Goal: Task Accomplishment & Management: Manage account settings

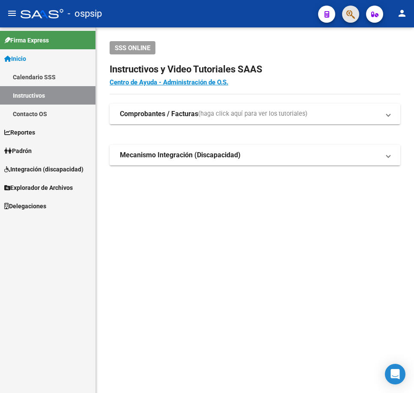
click at [346, 15] on button "button" at bounding box center [350, 14] width 17 height 17
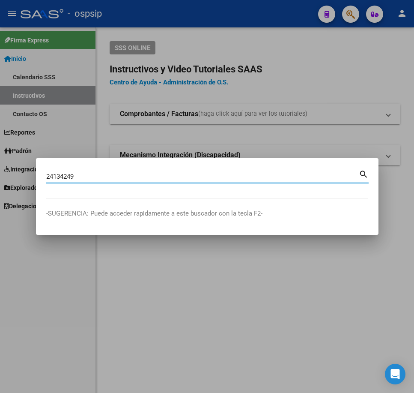
type input "24134249"
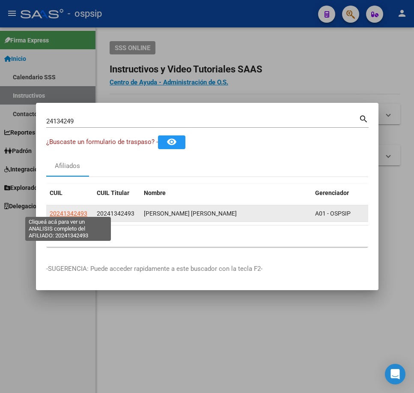
click at [68, 211] on span "20241342493" at bounding box center [69, 213] width 38 height 7
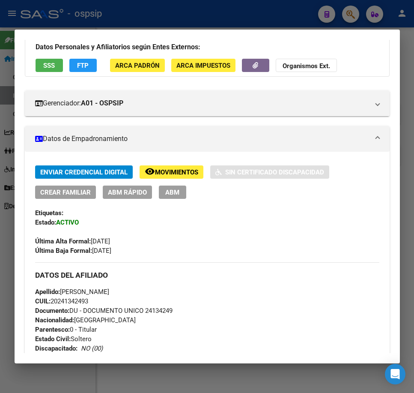
scroll to position [43, 0]
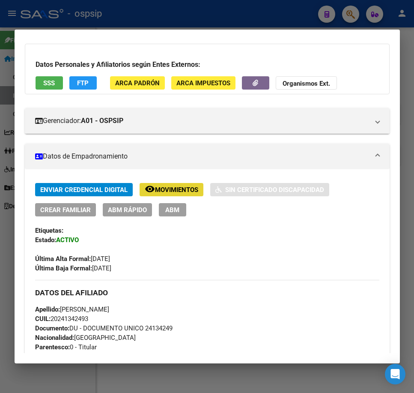
click at [179, 189] on span "Movimientos" at bounding box center [176, 190] width 43 height 8
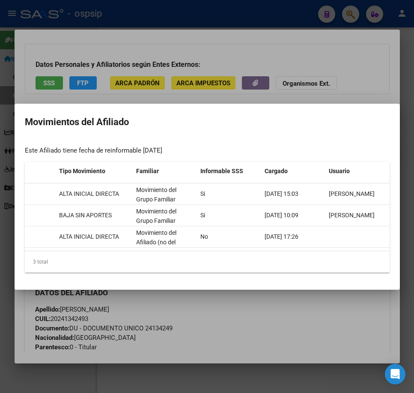
scroll to position [0, 83]
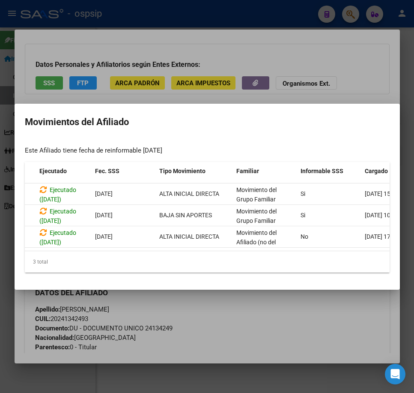
drag, startPoint x: 288, startPoint y: 352, endPoint x: 164, endPoint y: 310, distance: 130.3
click at [275, 346] on div at bounding box center [207, 196] width 414 height 393
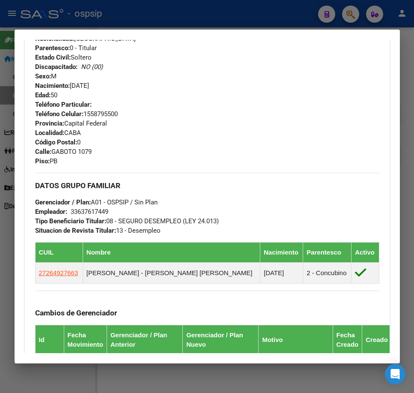
scroll to position [343, 0]
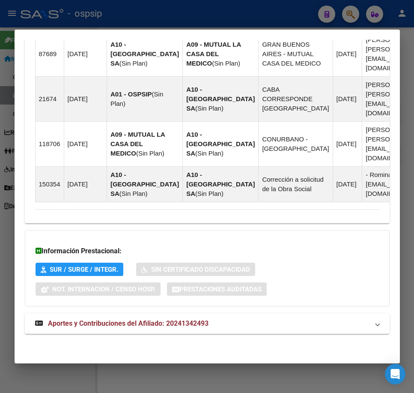
click at [260, 333] on mat-expansion-panel-header "Aportes y Contribuciones del Afiliado: 20241342493" at bounding box center [207, 323] width 365 height 21
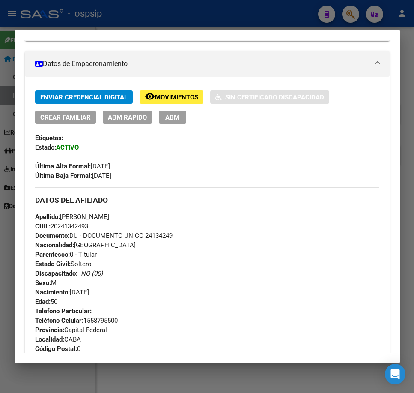
scroll to position [1, 0]
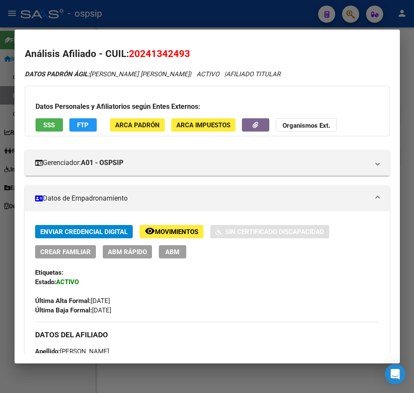
click at [239, 125] on div "Datos Personales y Afiliatorios según Entes Externos: SSS FTP ARCA Padrón ARCA …" at bounding box center [207, 111] width 365 height 51
click at [251, 123] on button "button" at bounding box center [255, 124] width 27 height 13
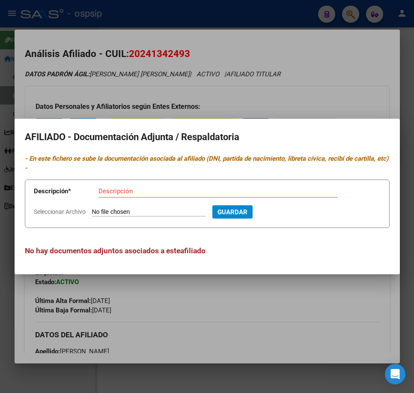
click at [253, 334] on div at bounding box center [207, 196] width 414 height 393
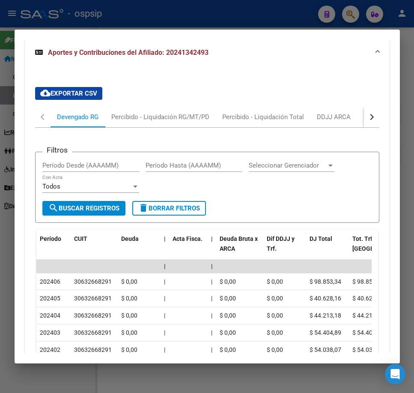
scroll to position [978, 0]
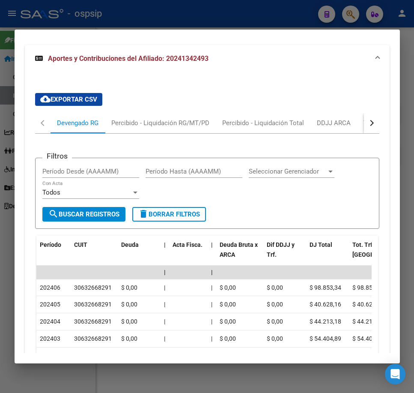
click at [364, 133] on button "button" at bounding box center [371, 123] width 15 height 21
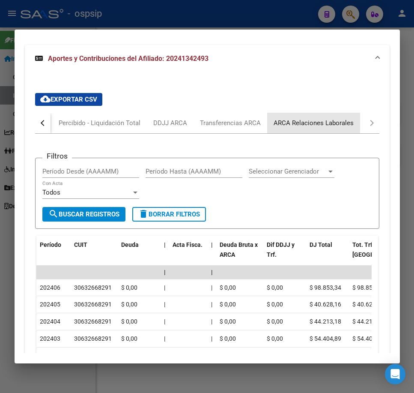
click at [331, 126] on div "ARCA Relaciones Laborales" at bounding box center [314, 122] width 80 height 9
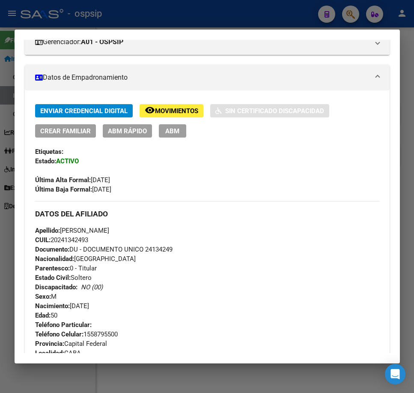
scroll to position [121, 0]
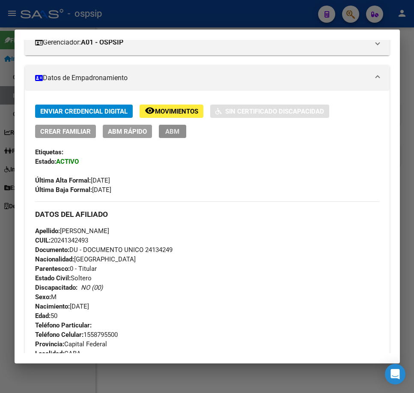
click at [165, 134] on span "ABM" at bounding box center [172, 132] width 14 height 8
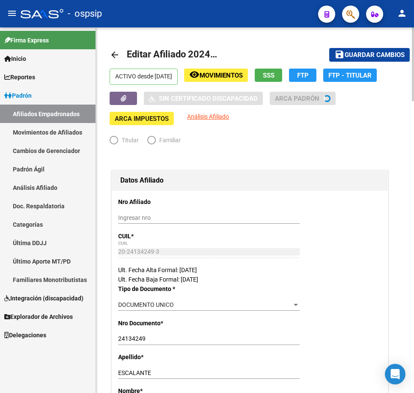
radio input "true"
type input "33-63761744-9"
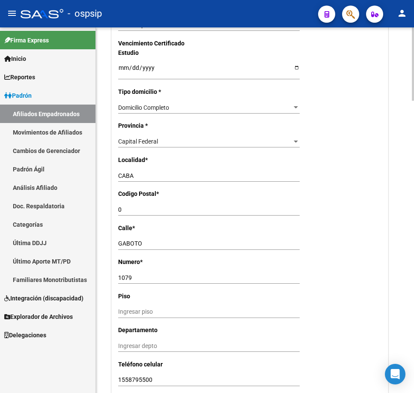
scroll to position [600, 0]
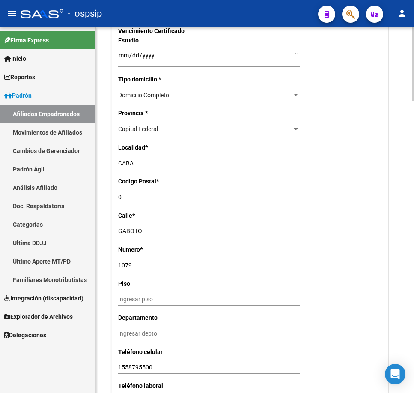
click at [129, 192] on div "0 Ingresar el codigo" at bounding box center [209, 197] width 182 height 12
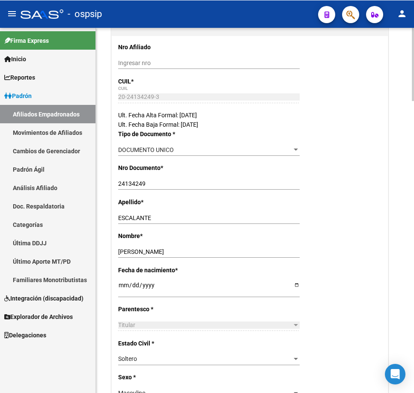
scroll to position [0, 0]
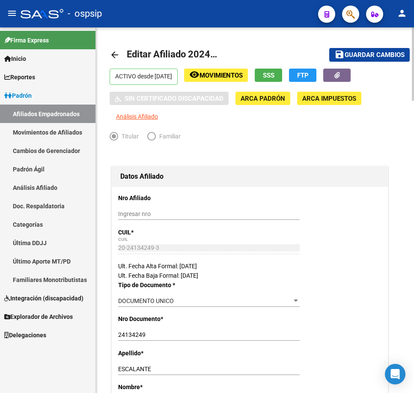
type input "1157"
click at [369, 51] on span "Guardar cambios" at bounding box center [375, 55] width 60 height 8
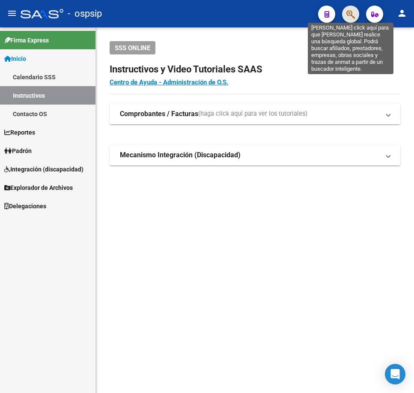
click at [351, 17] on icon "button" at bounding box center [350, 14] width 9 height 10
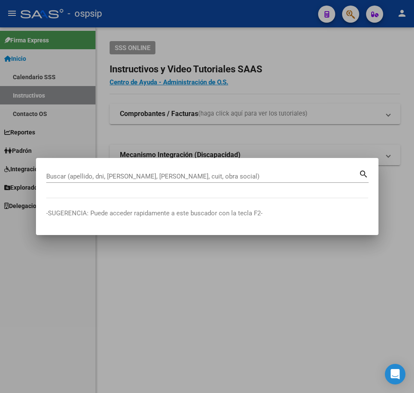
click at [219, 174] on input "Buscar (apellido, dni, [PERSON_NAME], [PERSON_NAME], cuit, obra social)" at bounding box center [202, 177] width 313 height 8
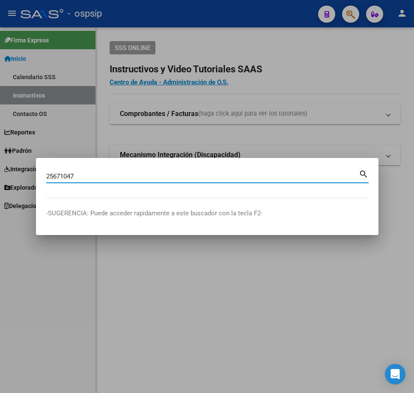
type input "25671047"
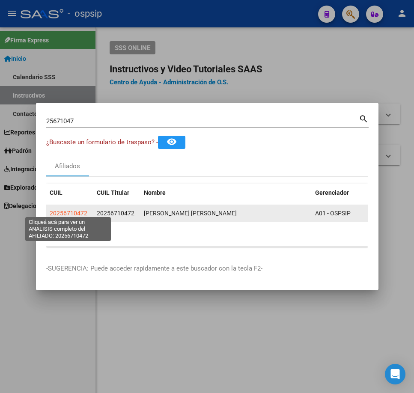
click at [69, 210] on span "20256710472" at bounding box center [69, 213] width 38 height 7
type textarea "20256710472"
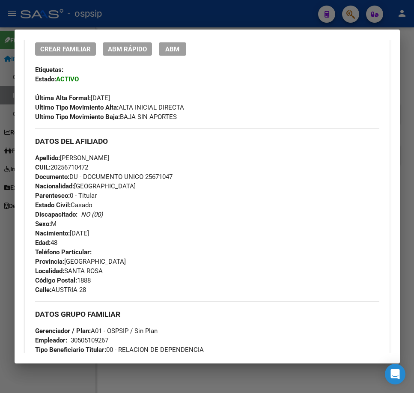
scroll to position [374, 0]
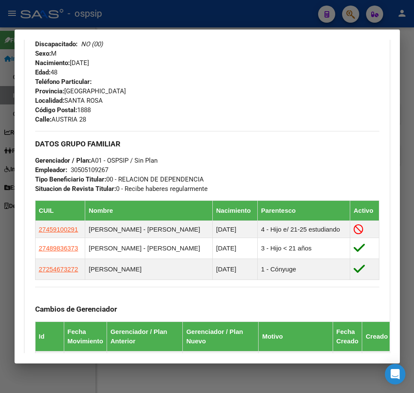
click at [259, 15] on div at bounding box center [207, 196] width 414 height 393
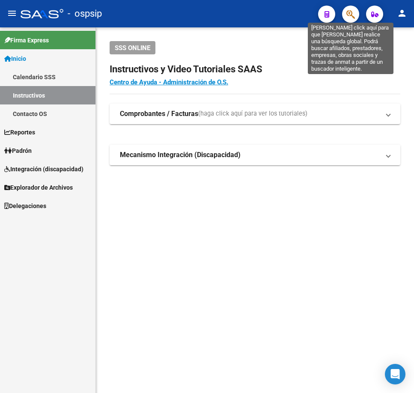
click at [351, 12] on icon "button" at bounding box center [350, 14] width 9 height 10
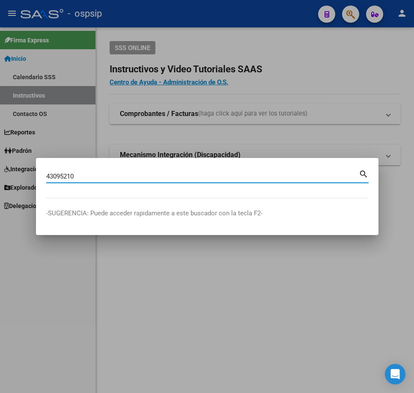
type input "43095210"
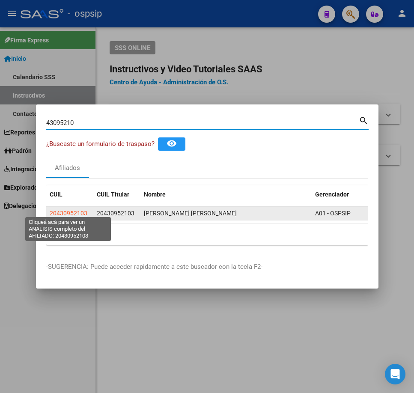
click at [67, 210] on span "20430952103" at bounding box center [69, 213] width 38 height 7
type textarea "20430952103"
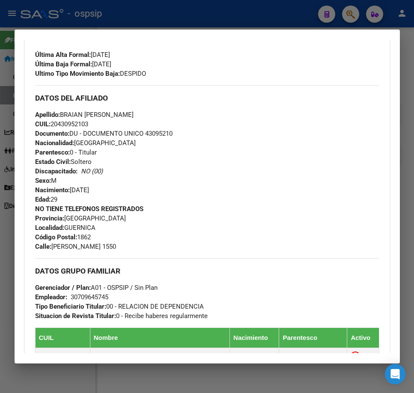
scroll to position [214, 0]
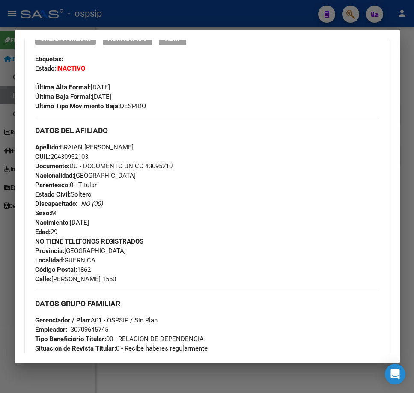
click at [240, 25] on div at bounding box center [207, 196] width 414 height 393
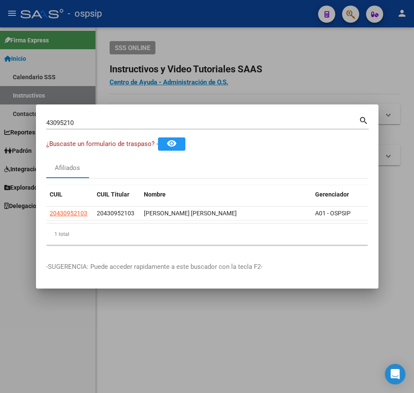
drag, startPoint x: 290, startPoint y: 69, endPoint x: 313, endPoint y: 63, distance: 23.1
click at [293, 69] on div at bounding box center [207, 196] width 414 height 393
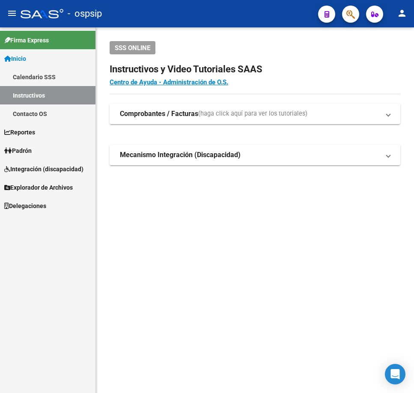
click at [346, 17] on button "button" at bounding box center [350, 14] width 17 height 17
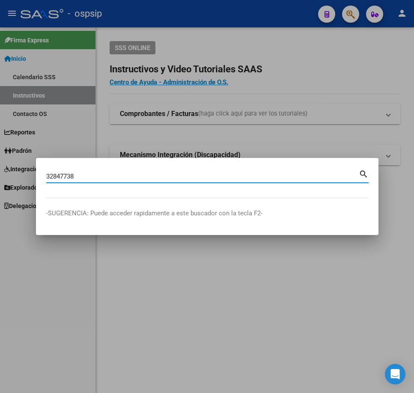
type input "32847738"
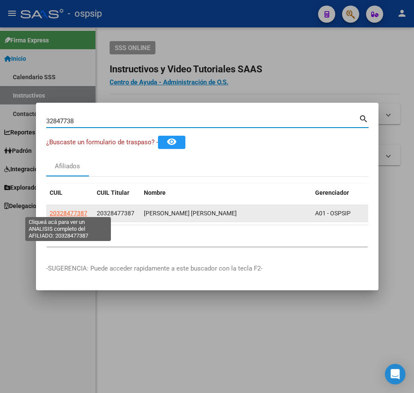
click at [72, 210] on span "20328477387" at bounding box center [69, 213] width 38 height 7
type textarea "20328477387"
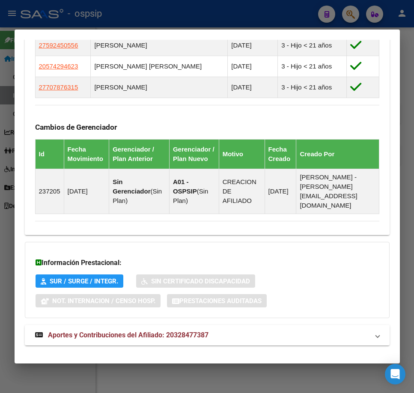
scroll to position [569, 0]
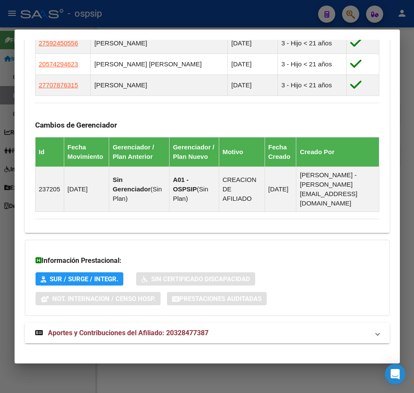
click at [258, 328] on mat-panel-title "Aportes y Contribuciones del Afiliado: 20328477387" at bounding box center [202, 333] width 334 height 10
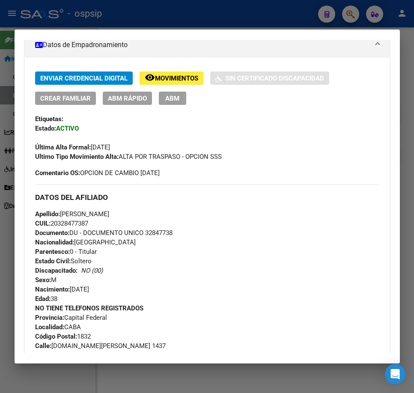
scroll to position [128, 0]
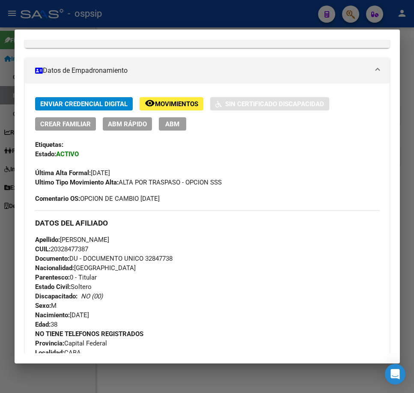
click at [161, 101] on span "Movimientos" at bounding box center [176, 104] width 43 height 8
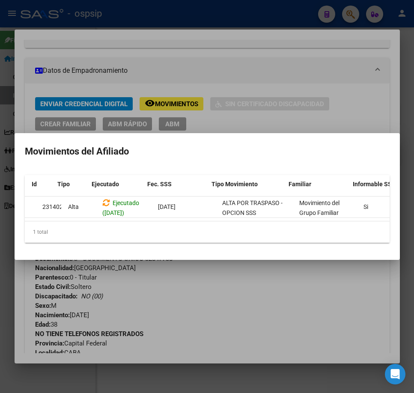
scroll to position [0, 31]
click at [282, 306] on div at bounding box center [207, 196] width 414 height 393
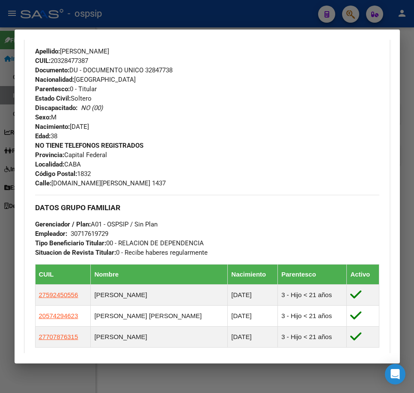
scroll to position [300, 0]
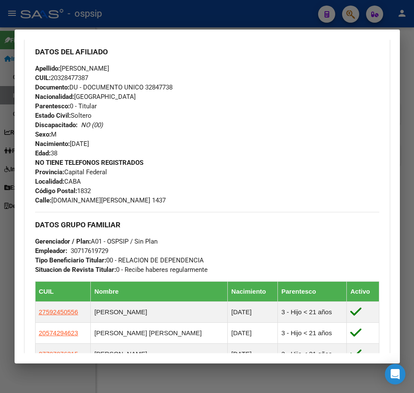
click at [227, 9] on div at bounding box center [207, 196] width 414 height 393
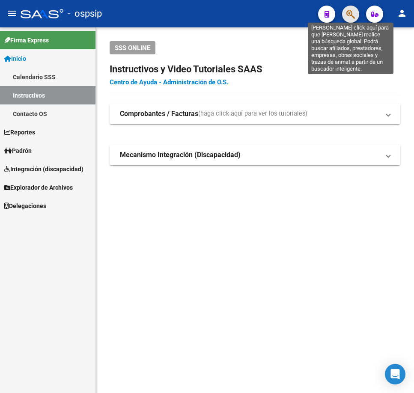
click at [353, 15] on icon "button" at bounding box center [350, 14] width 9 height 10
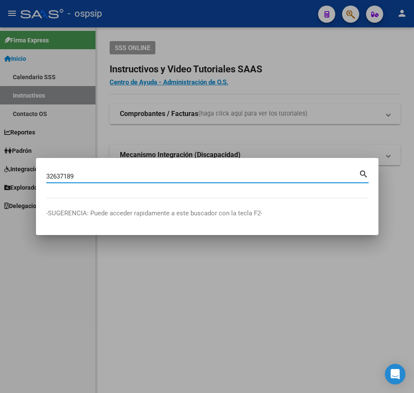
type input "32637189"
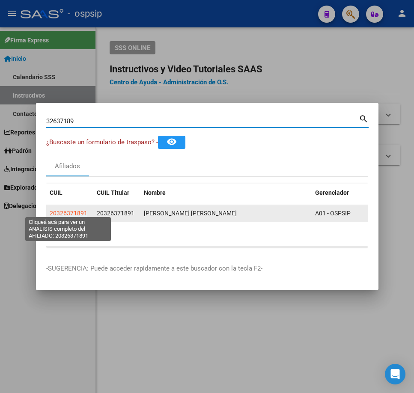
click at [71, 210] on span "20326371891" at bounding box center [69, 213] width 38 height 7
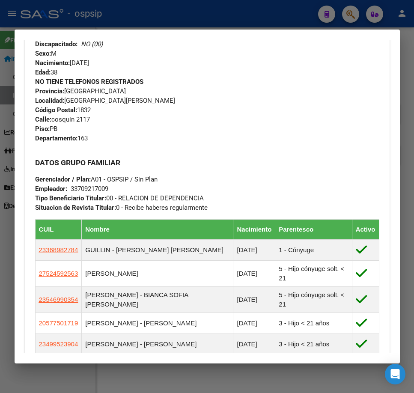
scroll to position [385, 0]
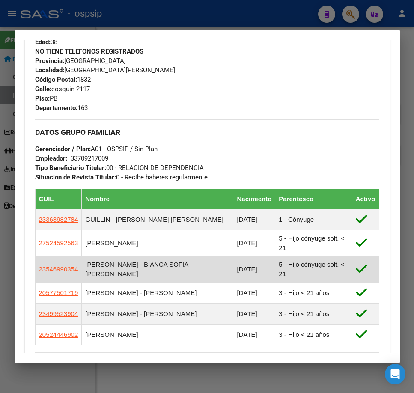
click at [51, 265] on app-link-go-to "23546990354" at bounding box center [58, 269] width 39 height 9
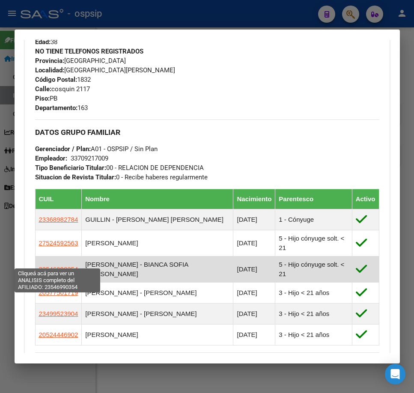
click at [51, 266] on span "23546990354" at bounding box center [58, 269] width 39 height 7
type textarea "23546990354"
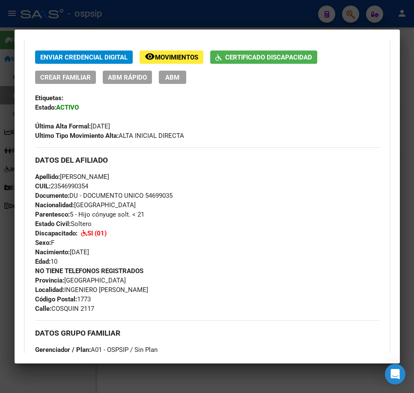
scroll to position [286, 0]
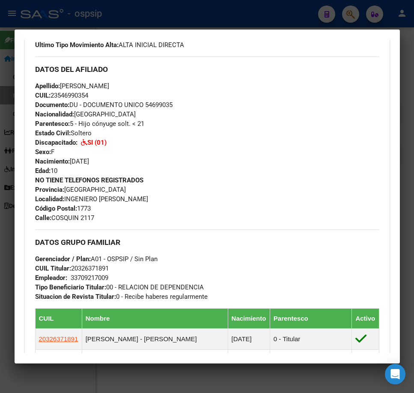
click at [256, 15] on div at bounding box center [207, 196] width 414 height 393
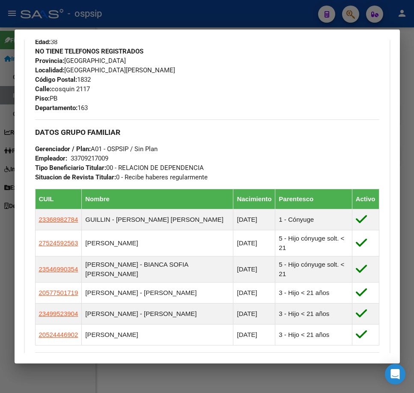
click at [256, 15] on div at bounding box center [207, 196] width 414 height 393
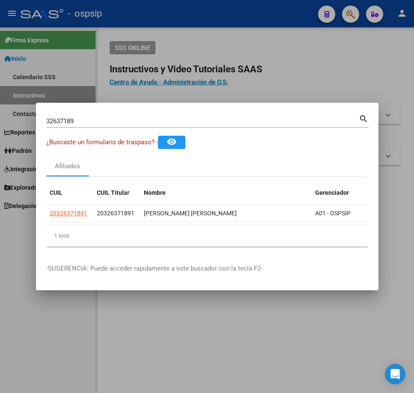
click at [256, 15] on div at bounding box center [207, 196] width 414 height 393
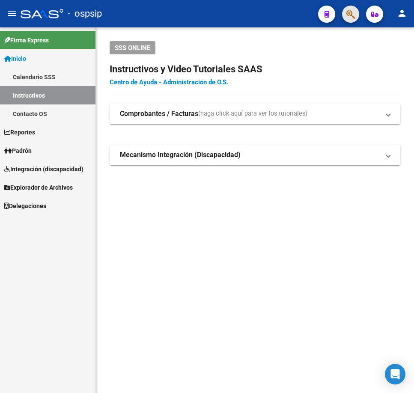
click at [343, 12] on button "button" at bounding box center [350, 14] width 17 height 17
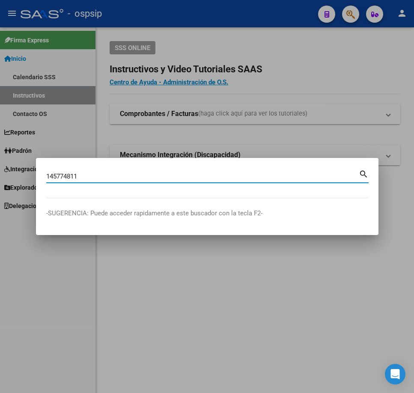
type input "145774811"
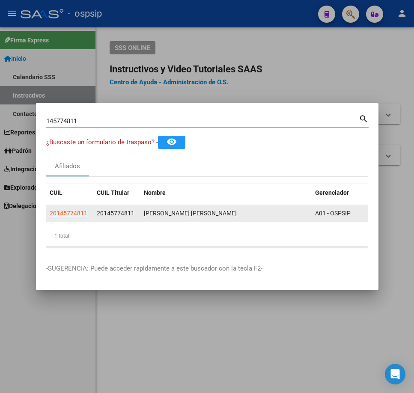
click at [152, 211] on div "[PERSON_NAME] [PERSON_NAME]" at bounding box center [226, 214] width 164 height 10
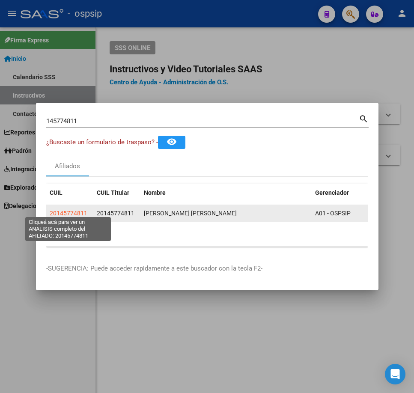
click at [66, 212] on span "20145774811" at bounding box center [69, 213] width 38 height 7
type textarea "20145774811"
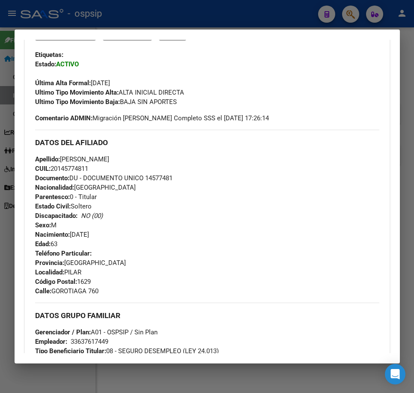
scroll to position [257, 0]
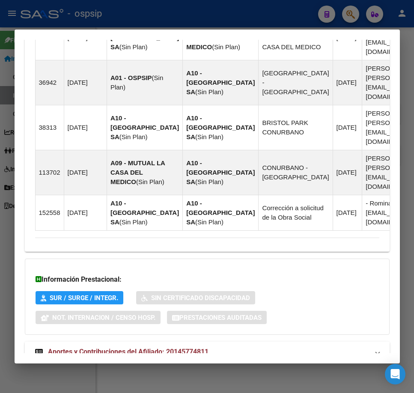
drag, startPoint x: 287, startPoint y: 325, endPoint x: 295, endPoint y: 322, distance: 8.6
click at [288, 347] on mat-panel-title "Aportes y Contribuciones del Afiliado: 20145774811" at bounding box center [202, 352] width 334 height 10
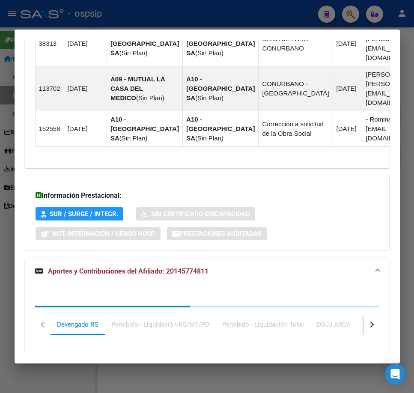
scroll to position [937, 0]
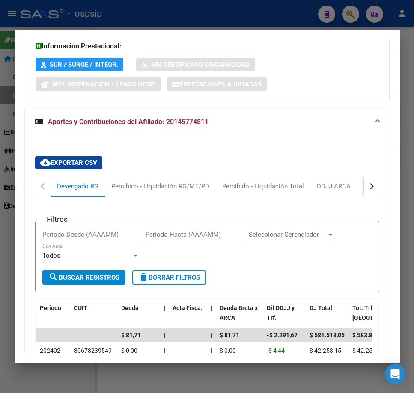
click at [366, 176] on button "button" at bounding box center [371, 186] width 15 height 21
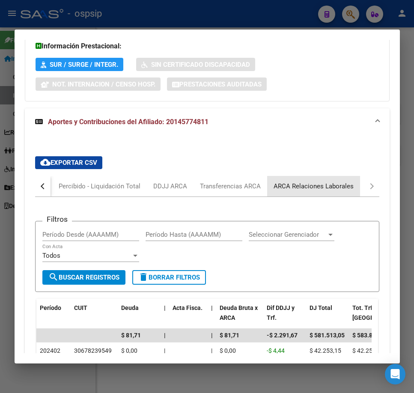
click at [328, 182] on div "ARCA Relaciones Laborales" at bounding box center [314, 186] width 80 height 9
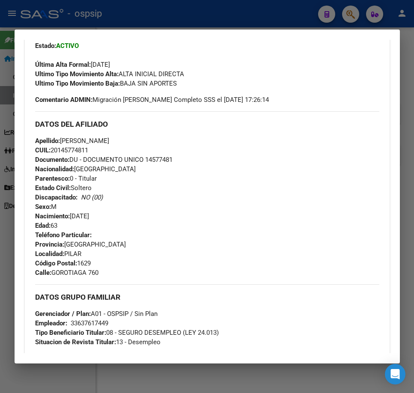
scroll to position [0, 0]
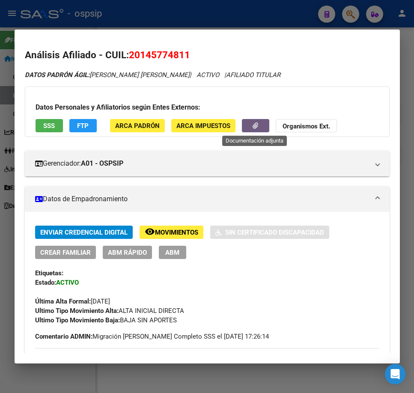
click at [255, 126] on icon "button" at bounding box center [256, 125] width 6 height 6
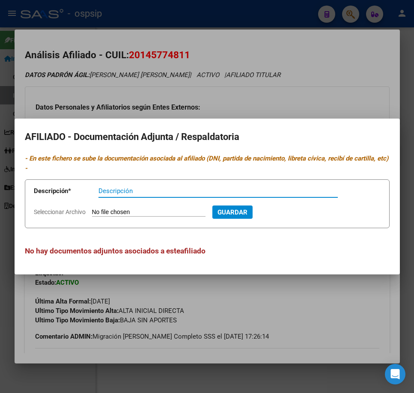
click at [260, 337] on div at bounding box center [207, 196] width 414 height 393
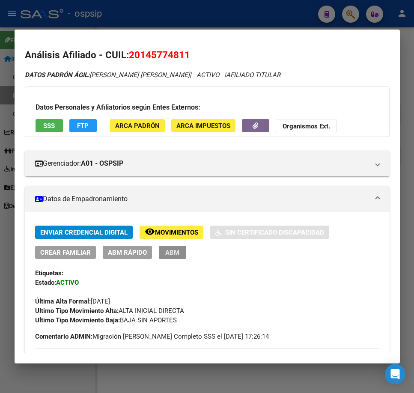
click at [168, 257] on button "ABM" at bounding box center [172, 252] width 27 height 13
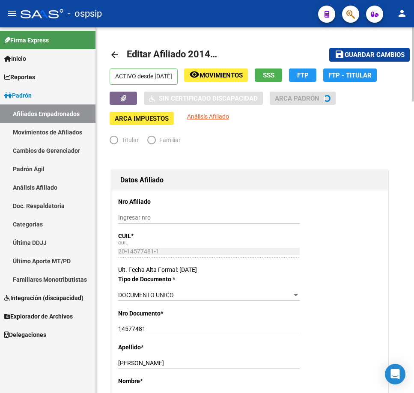
radio input "true"
type input "33-63761744-9"
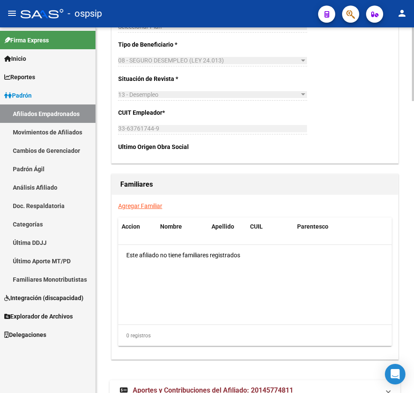
scroll to position [1452, 0]
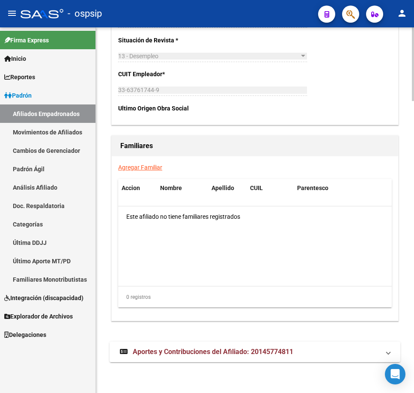
click at [303, 356] on mat-panel-title "Aportes y Contribuciones del Afiliado: 20145774811" at bounding box center [250, 351] width 260 height 9
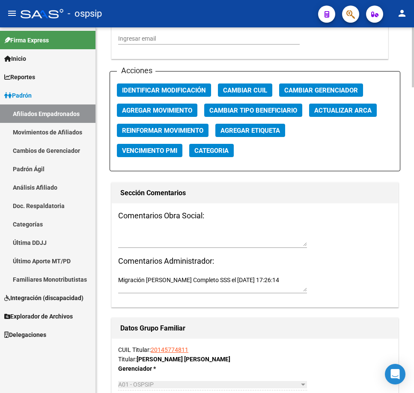
scroll to position [979, 0]
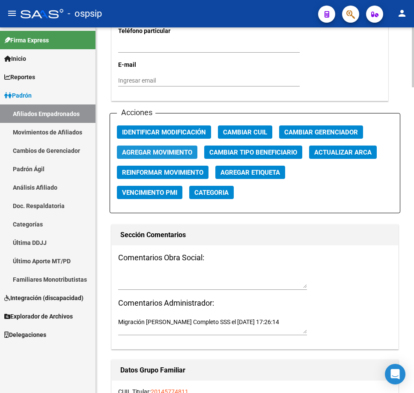
click at [188, 152] on span "Agregar Movimiento" at bounding box center [157, 153] width 70 height 8
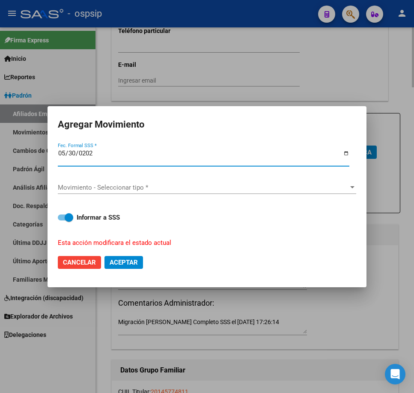
type input "[DATE]"
click at [71, 150] on input "[DATE]" at bounding box center [204, 157] width 292 height 14
type input "[DATE]"
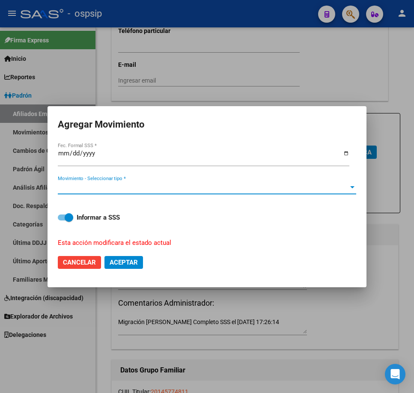
click at [131, 191] on span "Movimiento - Seleccionar tipo *" at bounding box center [203, 188] width 291 height 8
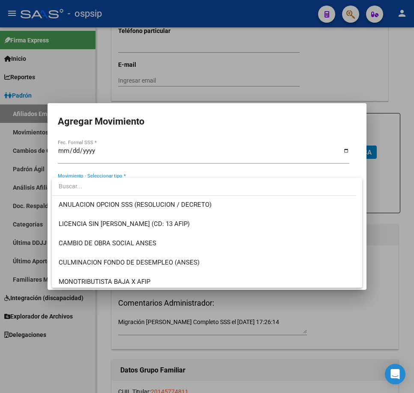
scroll to position [171, 0]
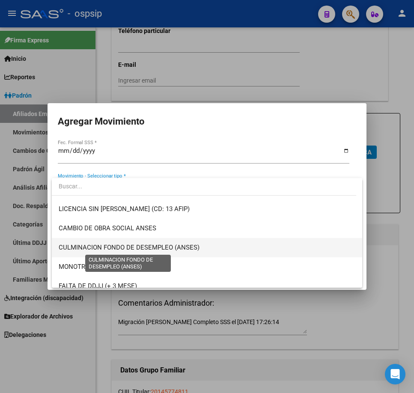
click at [135, 248] on span "CULMINACION FONDO DE DESEMPLEO (ANSES)" at bounding box center [129, 248] width 141 height 8
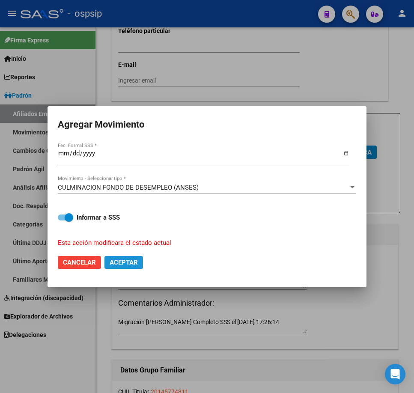
click at [131, 262] on span "Aceptar" at bounding box center [124, 263] width 28 height 8
checkbox input "false"
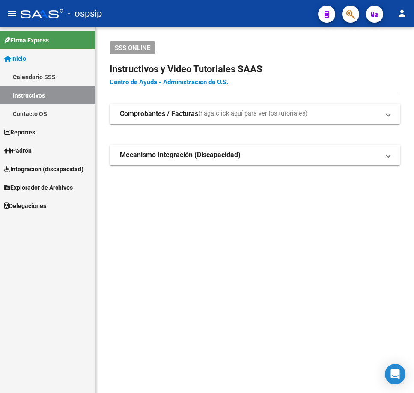
click at [343, 14] on button "button" at bounding box center [350, 14] width 17 height 17
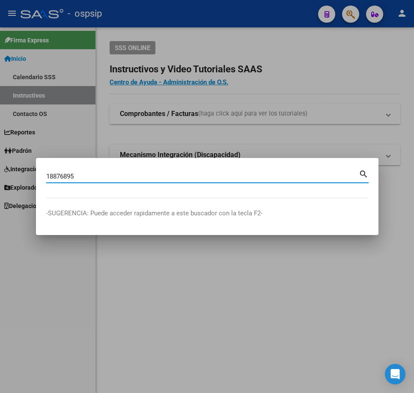
type input "18876895"
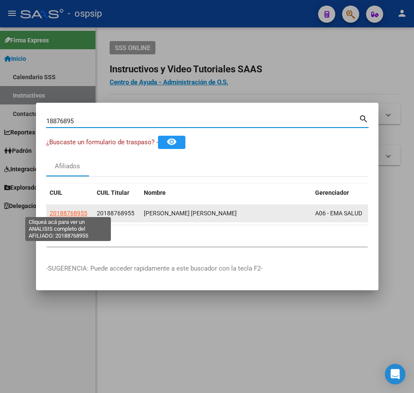
click at [71, 210] on span "20188768955" at bounding box center [69, 213] width 38 height 7
type textarea "20188768955"
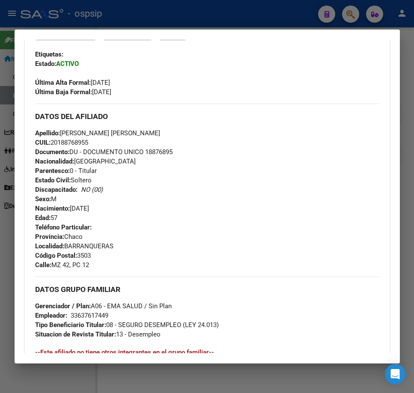
scroll to position [257, 0]
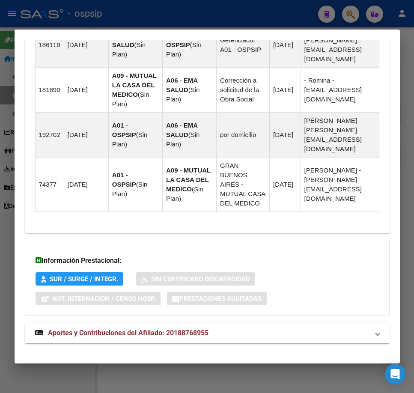
drag, startPoint x: 289, startPoint y: 323, endPoint x: 300, endPoint y: 305, distance: 21.4
click at [289, 328] on mat-panel-title "Aportes y Contribuciones del Afiliado: 20188768955" at bounding box center [202, 333] width 334 height 10
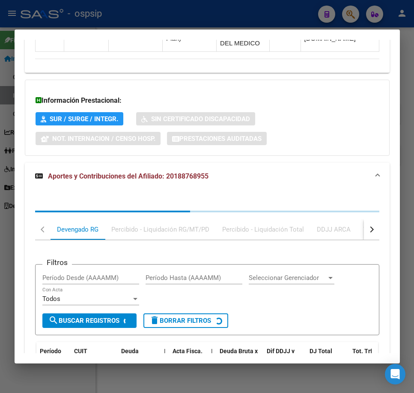
scroll to position [860, 0]
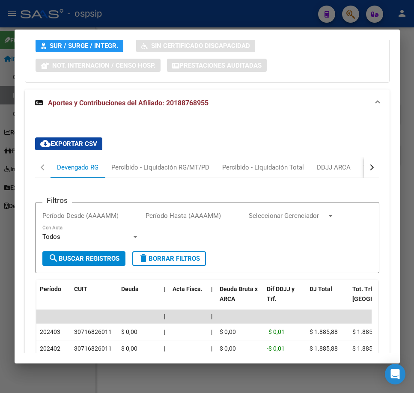
click at [364, 161] on button "button" at bounding box center [371, 167] width 15 height 21
drag, startPoint x: 360, startPoint y: 161, endPoint x: 354, endPoint y: 161, distance: 6.4
click at [364, 161] on button "button" at bounding box center [371, 167] width 15 height 21
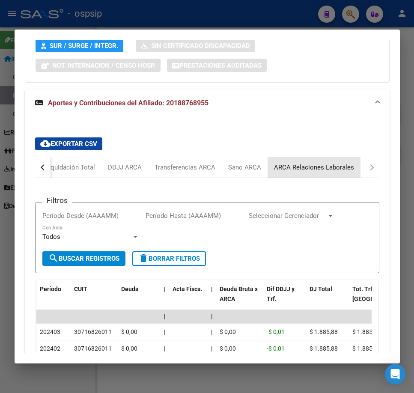
click at [352, 163] on div "ARCA Relaciones Laborales" at bounding box center [314, 167] width 80 height 9
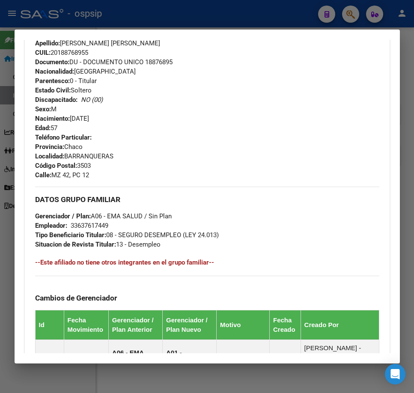
scroll to position [9, 0]
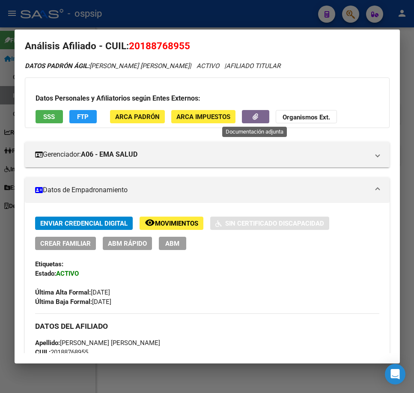
click at [249, 116] on button "button" at bounding box center [255, 116] width 27 height 13
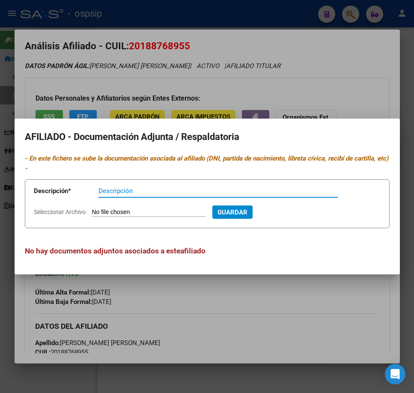
click at [236, 316] on div at bounding box center [207, 196] width 414 height 393
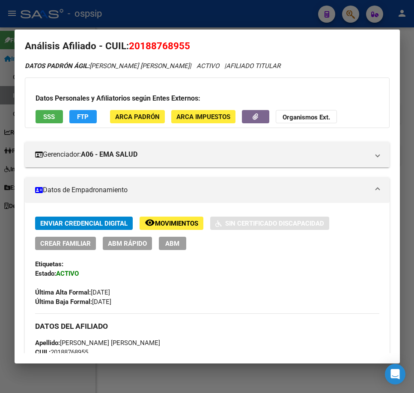
click at [162, 241] on button "ABM" at bounding box center [172, 243] width 27 height 13
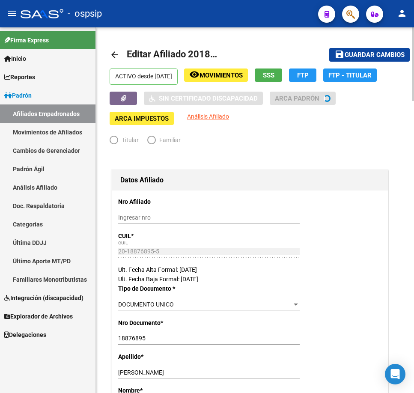
radio input "true"
type input "33-63761744-9"
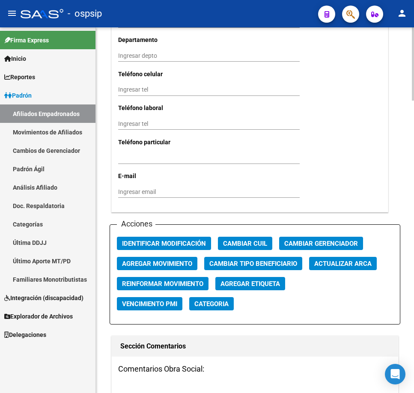
scroll to position [985, 0]
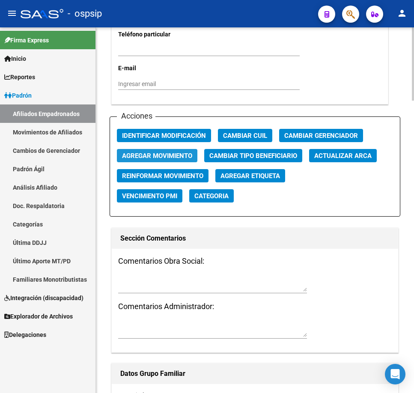
click at [161, 155] on span "Agregar Movimiento" at bounding box center [157, 156] width 70 height 8
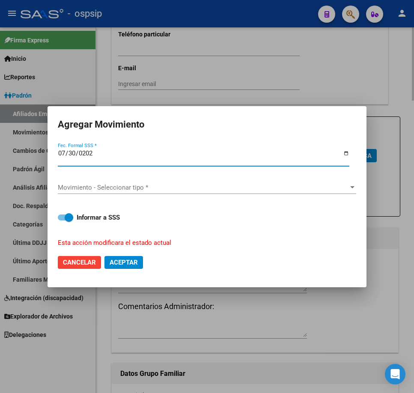
type input "[DATE]"
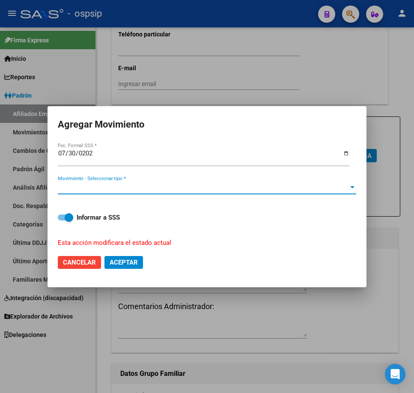
click at [158, 185] on span "Movimiento - Seleccionar tipo *" at bounding box center [203, 188] width 291 height 8
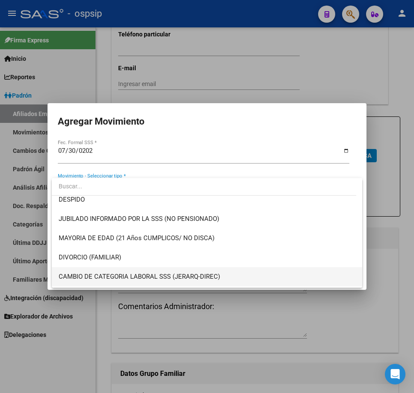
scroll to position [171, 0]
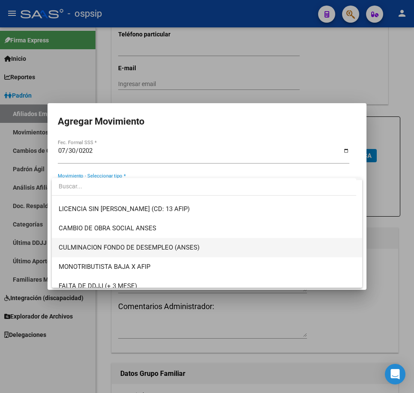
click at [184, 254] on span "CULMINACION FONDO DE DESEMPLEO (ANSES)" at bounding box center [207, 247] width 297 height 19
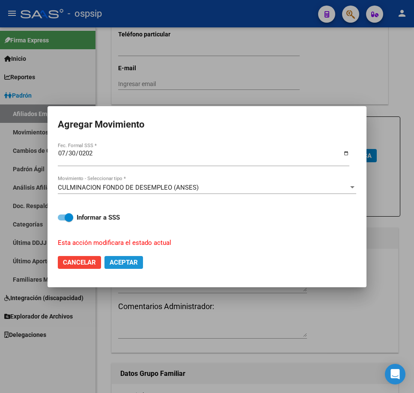
click at [132, 263] on span "Aceptar" at bounding box center [124, 263] width 28 height 8
checkbox input "false"
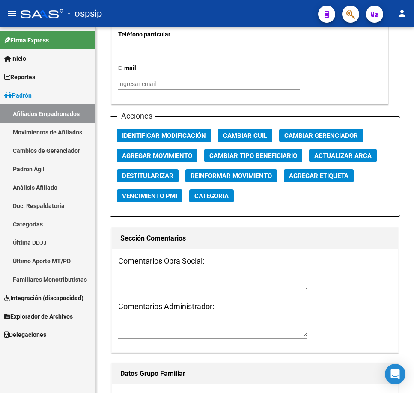
click at [249, 15] on div "- ospsip" at bounding box center [166, 13] width 291 height 19
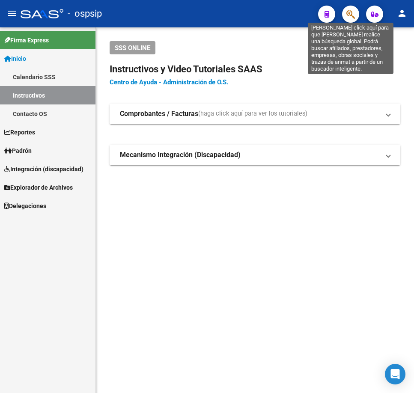
click at [350, 12] on icon "button" at bounding box center [350, 14] width 9 height 10
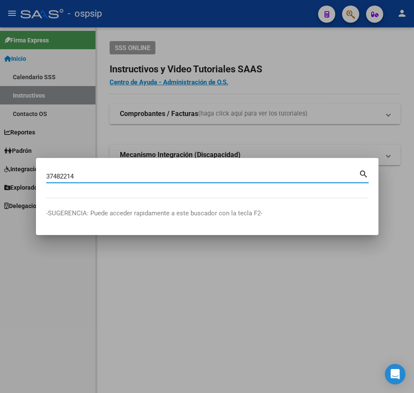
type input "37482214"
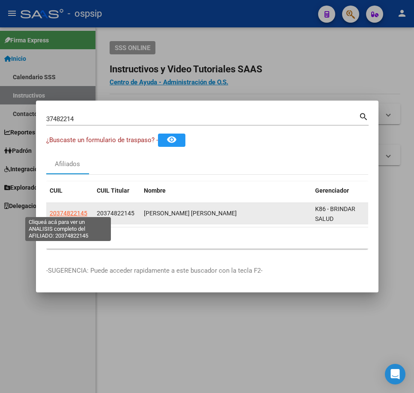
click at [60, 210] on span "20374822145" at bounding box center [69, 213] width 38 height 7
type textarea "20374822145"
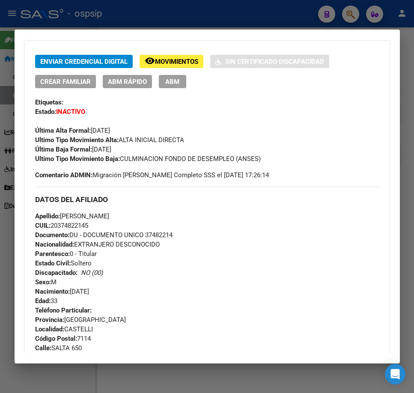
scroll to position [160, 0]
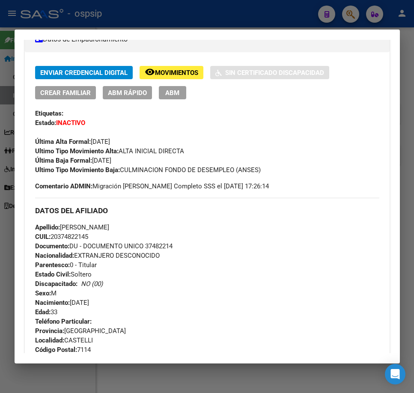
drag, startPoint x: 224, startPoint y: 20, endPoint x: 225, endPoint y: 25, distance: 4.8
click at [224, 20] on div at bounding box center [207, 196] width 414 height 393
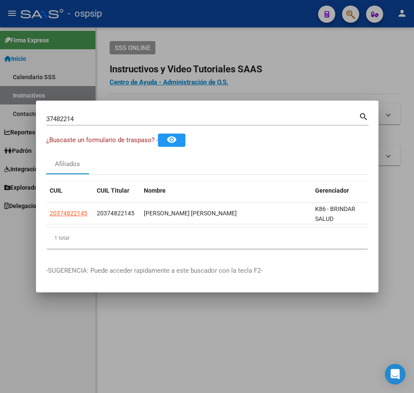
drag, startPoint x: 269, startPoint y: 75, endPoint x: 303, endPoint y: 59, distance: 38.0
click at [270, 73] on div at bounding box center [207, 196] width 414 height 393
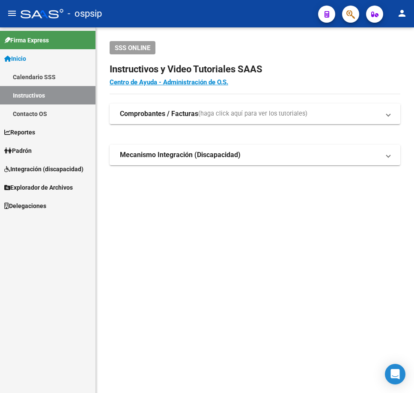
click at [340, 9] on div at bounding box center [347, 14] width 24 height 18
click at [356, 11] on button "button" at bounding box center [350, 14] width 17 height 17
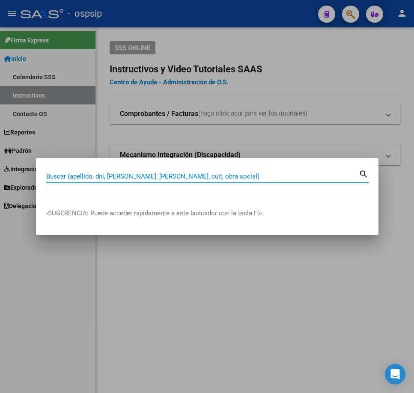
type input "3"
type input "43478289"
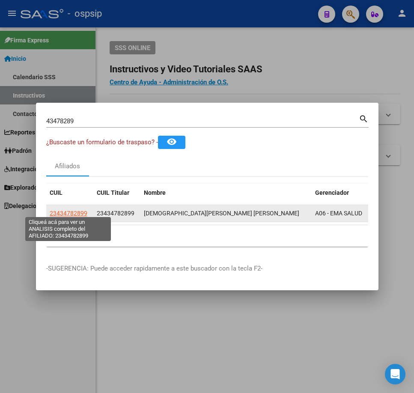
click at [83, 211] on span "23434782899" at bounding box center [69, 213] width 38 height 7
type textarea "23434782899"
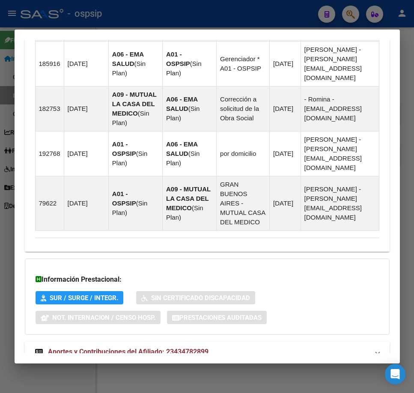
click at [272, 342] on mat-expansion-panel-header "Aportes y Contribuciones del Afiliado: 23434782899" at bounding box center [207, 352] width 365 height 21
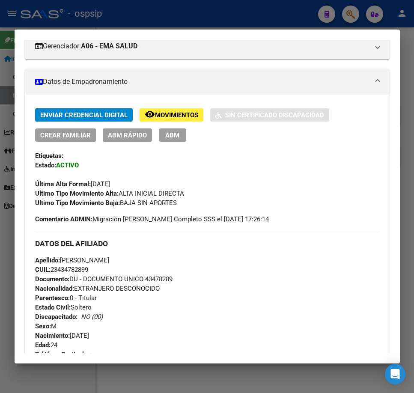
scroll to position [116, 0]
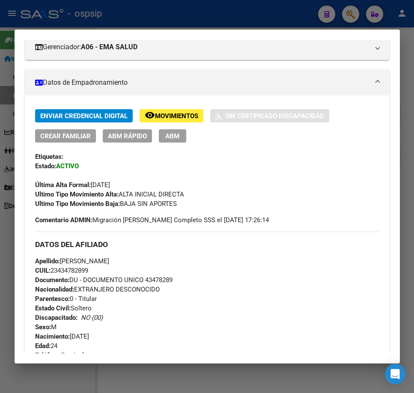
click at [182, 113] on span "Movimientos" at bounding box center [176, 116] width 43 height 8
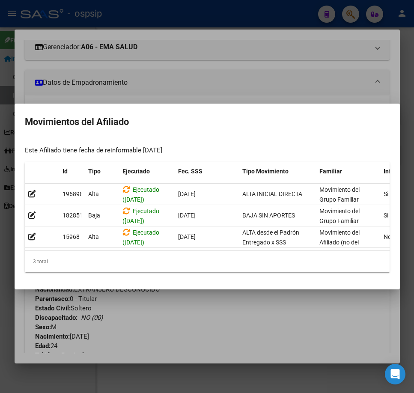
click at [251, 330] on div at bounding box center [207, 196] width 414 height 393
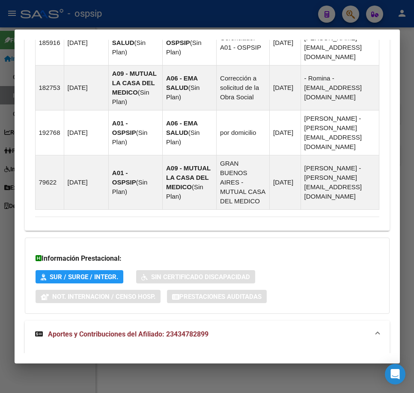
scroll to position [930, 0]
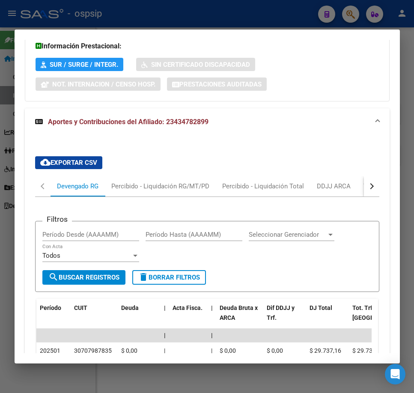
click at [367, 176] on button "button" at bounding box center [371, 186] width 15 height 21
click at [346, 176] on div "ARCA Relaciones Laborales" at bounding box center [313, 186] width 93 height 21
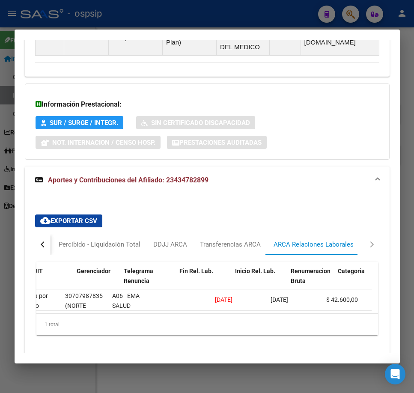
scroll to position [0, 141]
click at [158, 18] on div at bounding box center [207, 196] width 414 height 393
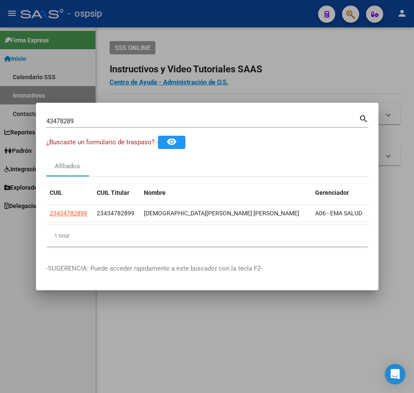
click at [160, 18] on div at bounding box center [207, 196] width 414 height 393
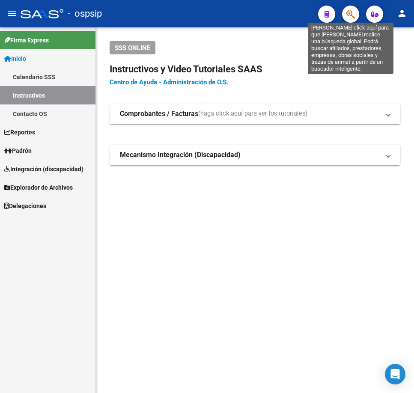
click at [349, 18] on icon "button" at bounding box center [350, 14] width 9 height 10
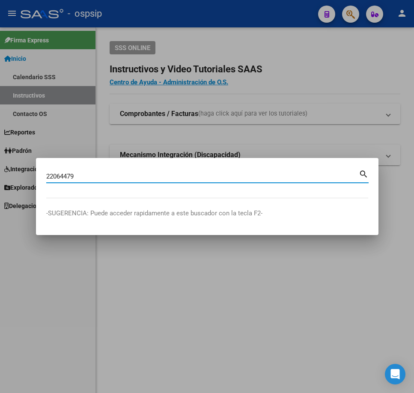
type input "22064479"
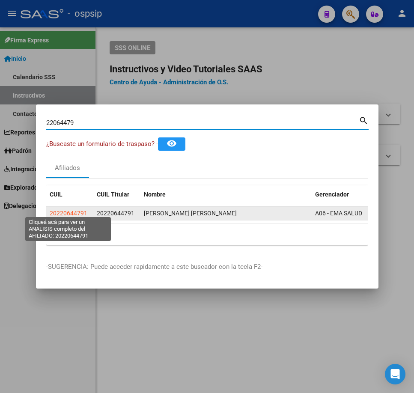
click at [79, 210] on span "20220644791" at bounding box center [69, 213] width 38 height 7
type textarea "20220644791"
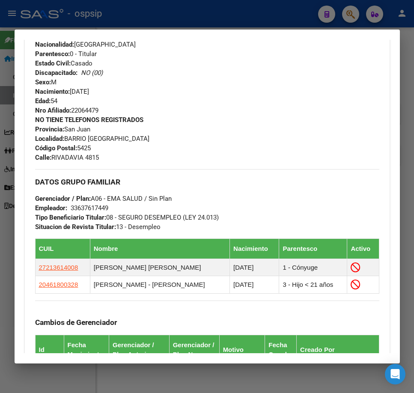
scroll to position [471, 0]
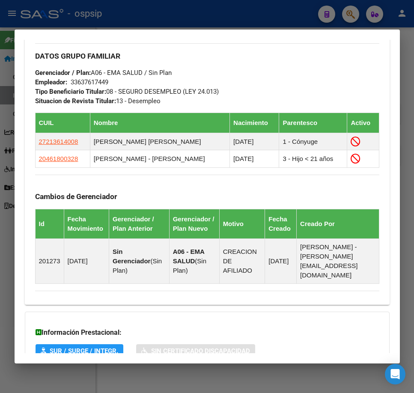
click at [225, 19] on div at bounding box center [207, 196] width 414 height 393
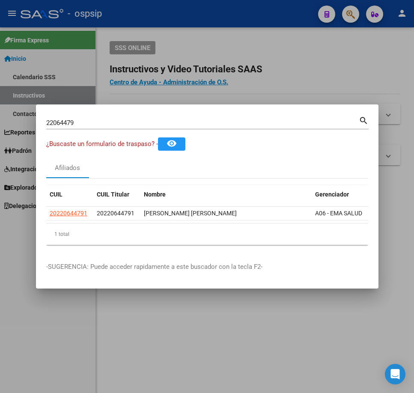
click at [225, 19] on div at bounding box center [207, 196] width 414 height 393
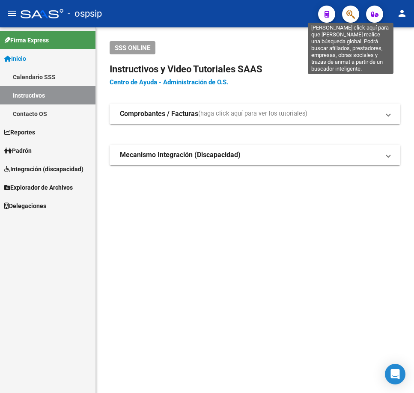
click at [347, 15] on icon "button" at bounding box center [350, 14] width 9 height 10
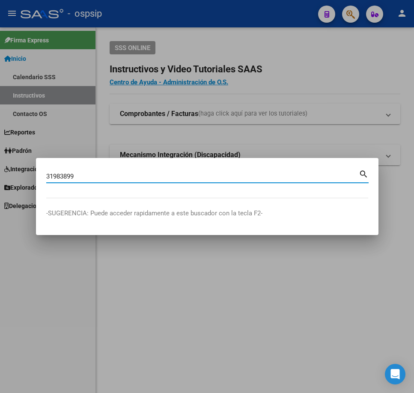
type input "31983899"
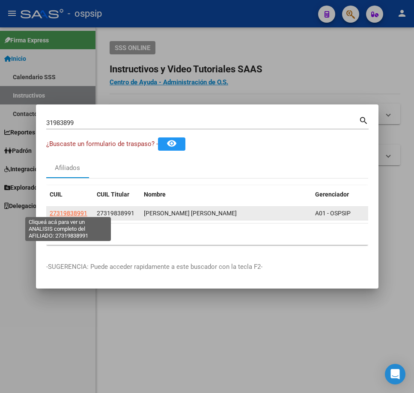
click at [72, 210] on span "27319838991" at bounding box center [69, 213] width 38 height 7
type textarea "27319838991"
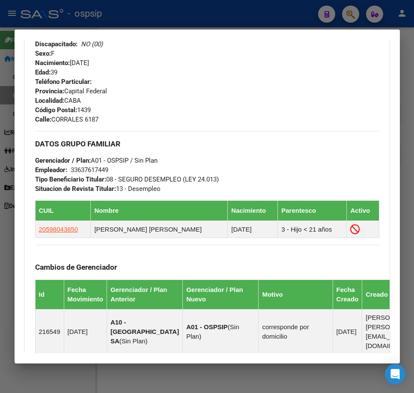
scroll to position [257, 0]
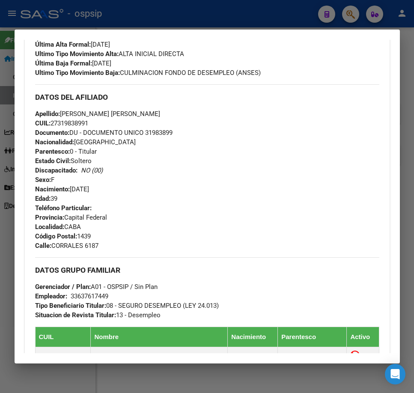
click at [176, 15] on div at bounding box center [207, 196] width 414 height 393
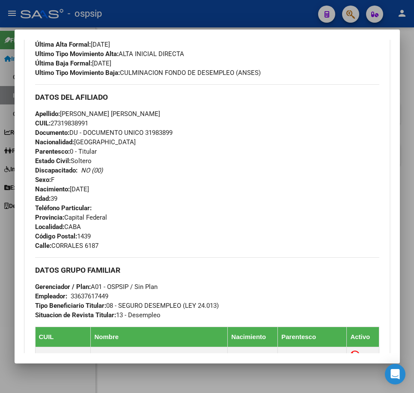
click at [176, 15] on div at bounding box center [207, 196] width 414 height 393
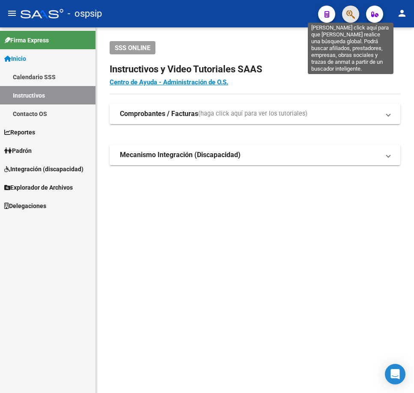
click at [354, 13] on icon "button" at bounding box center [350, 14] width 9 height 10
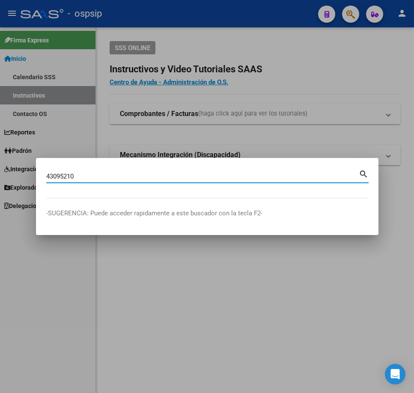
type input "43095210"
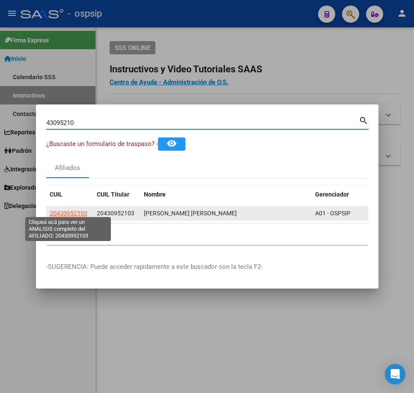
click at [69, 210] on span "20430952103" at bounding box center [69, 213] width 38 height 7
type textarea "20430952103"
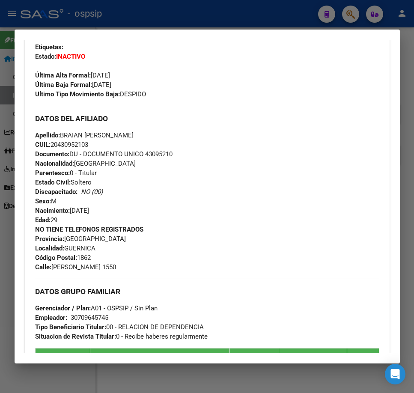
scroll to position [214, 0]
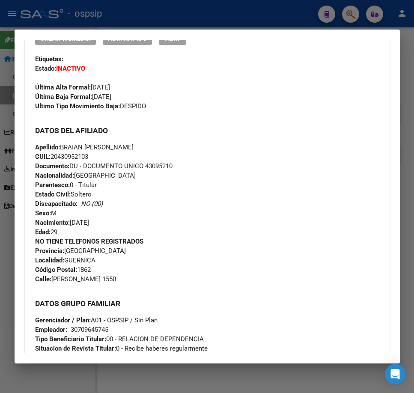
click at [226, 16] on div at bounding box center [207, 196] width 414 height 393
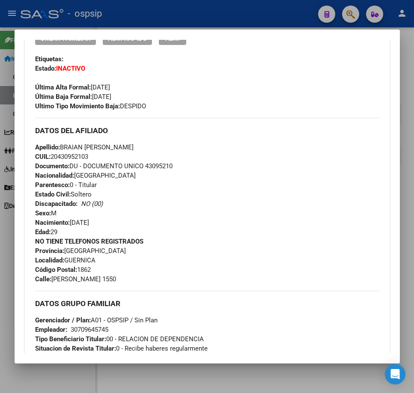
click at [226, 16] on div at bounding box center [207, 196] width 414 height 393
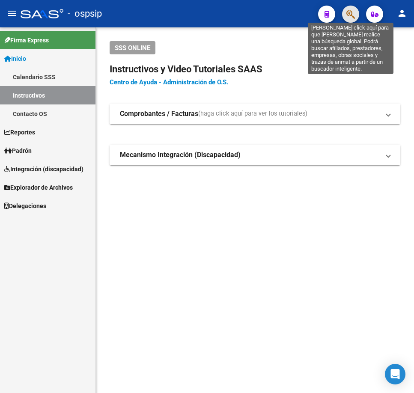
click at [355, 14] on icon "button" at bounding box center [350, 14] width 9 height 10
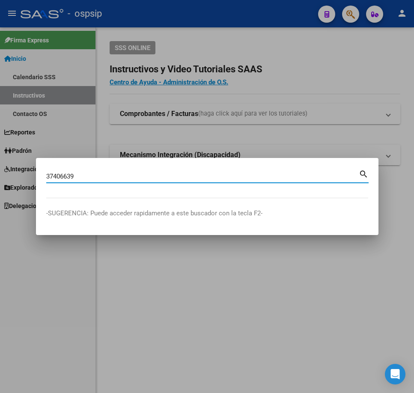
type input "37406639"
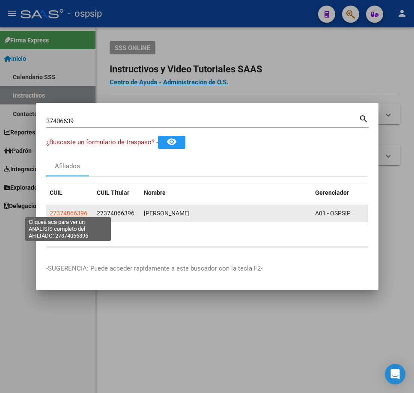
click at [58, 210] on span "27374066396" at bounding box center [69, 213] width 38 height 7
type textarea "27374066396"
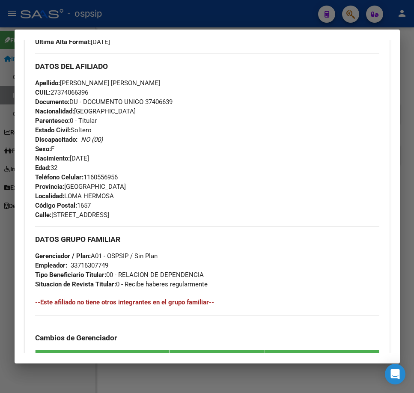
scroll to position [128, 0]
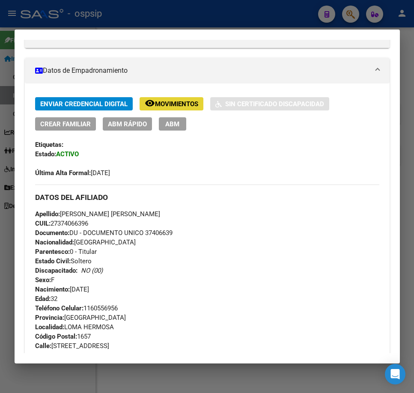
click at [161, 105] on span "Movimientos" at bounding box center [176, 104] width 43 height 8
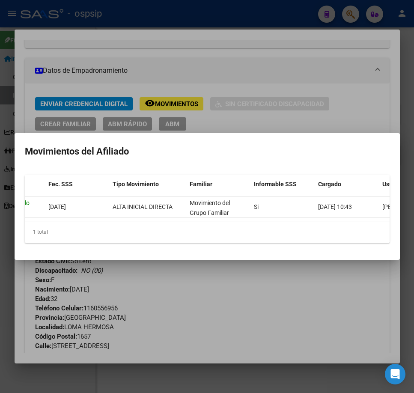
scroll to position [0, 183]
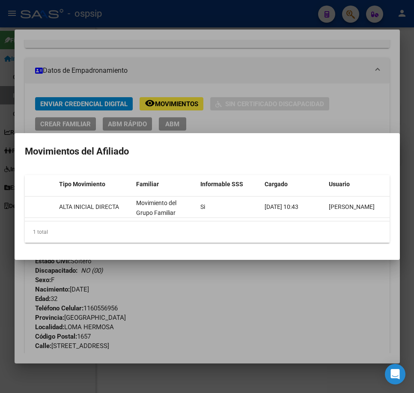
click at [322, 303] on div at bounding box center [207, 196] width 414 height 393
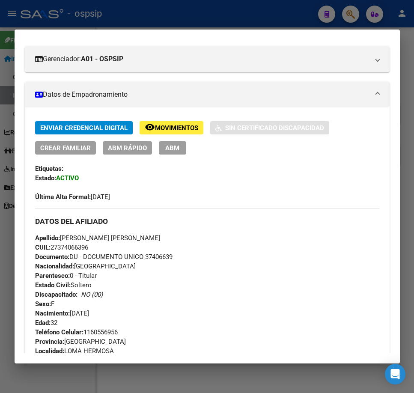
scroll to position [86, 0]
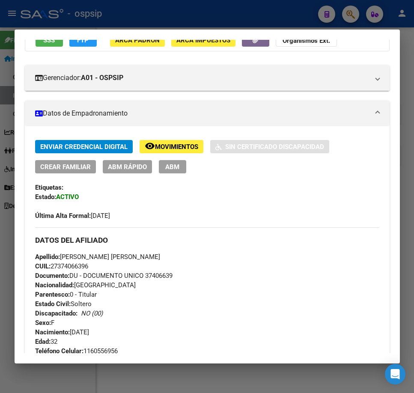
drag, startPoint x: 171, startPoint y: 171, endPoint x: 179, endPoint y: 176, distance: 8.9
click at [172, 171] on span "ABM" at bounding box center [172, 167] width 14 height 8
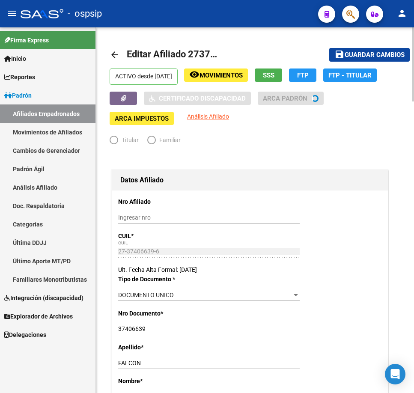
radio input "true"
type input "33-71630774-9"
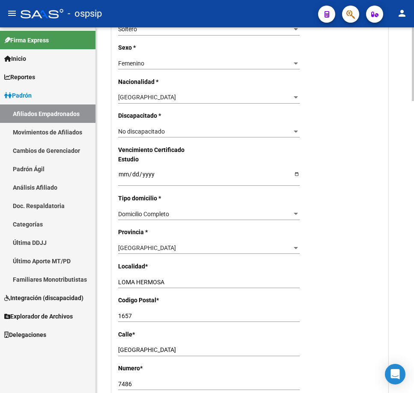
scroll to position [600, 0]
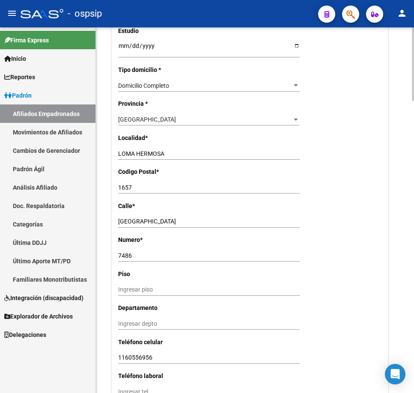
click at [188, 119] on div "[GEOGRAPHIC_DATA]" at bounding box center [205, 119] width 174 height 7
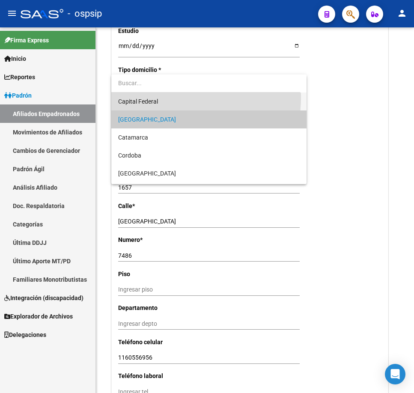
click at [185, 98] on span "Capital Federal" at bounding box center [209, 102] width 182 height 18
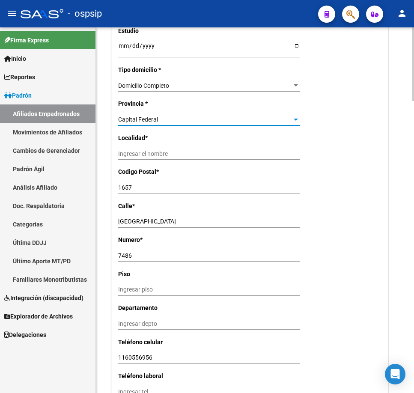
click at [182, 149] on div "Ingresar el nombre" at bounding box center [209, 154] width 182 height 12
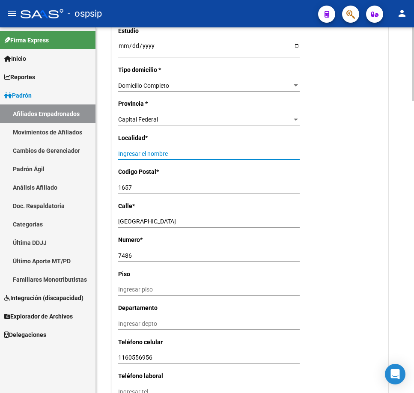
click at [183, 155] on input "Ingresar el nombre" at bounding box center [209, 153] width 182 height 7
click at [182, 158] on div "Ingresar el nombre" at bounding box center [209, 154] width 182 height 12
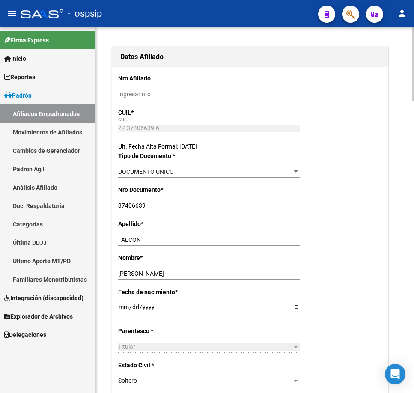
scroll to position [0, 0]
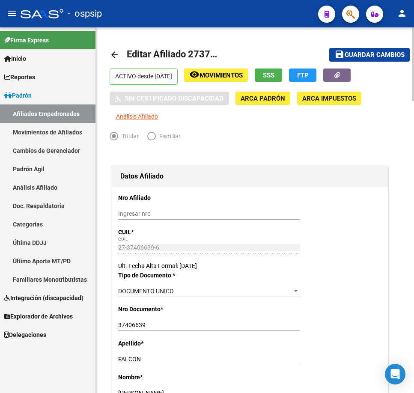
type input "CAPITAL FEDERAL"
click at [382, 59] on span "Guardar cambios" at bounding box center [375, 55] width 60 height 8
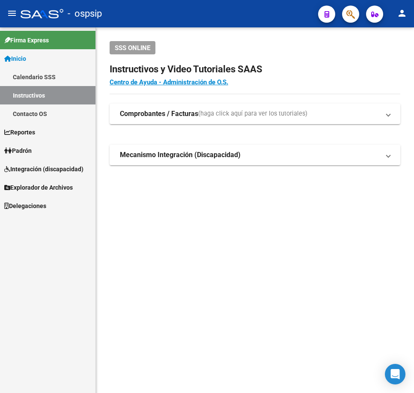
click at [345, 14] on button "button" at bounding box center [350, 14] width 17 height 17
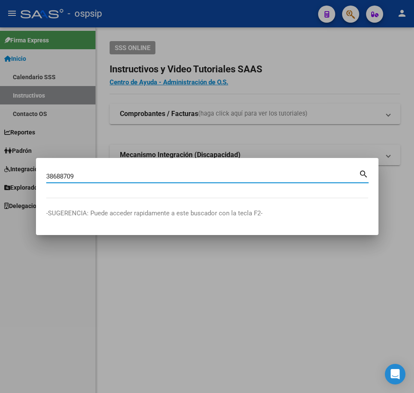
type input "38688709"
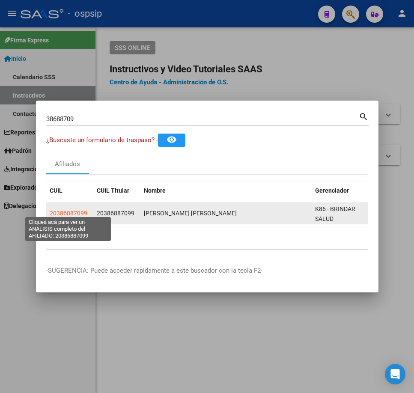
click at [81, 210] on span "20386887099" at bounding box center [69, 213] width 38 height 7
type textarea "20386887099"
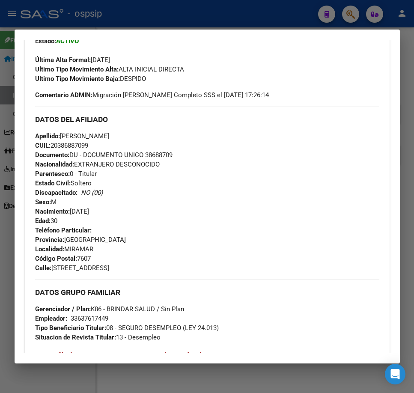
scroll to position [245, 0]
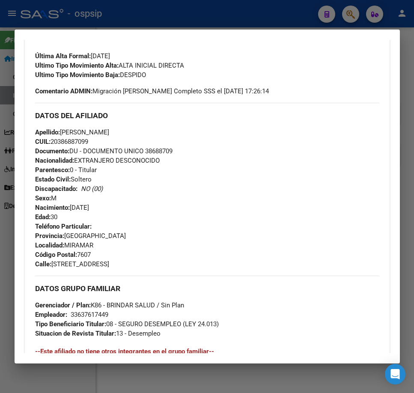
click at [223, 15] on div at bounding box center [207, 196] width 414 height 393
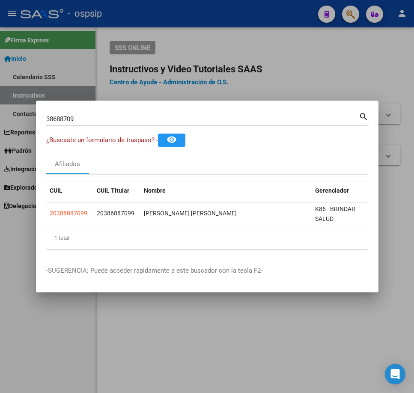
click at [224, 15] on div at bounding box center [207, 196] width 414 height 393
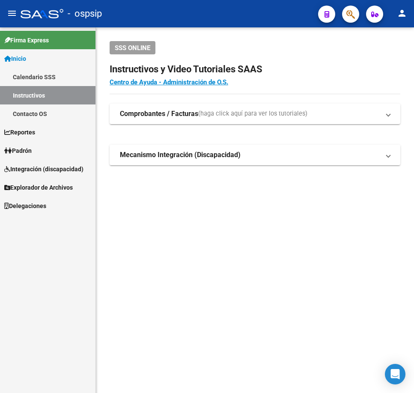
click at [344, 13] on button "button" at bounding box center [350, 14] width 17 height 17
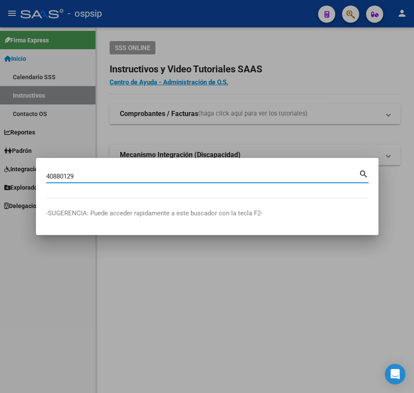
type input "40880129"
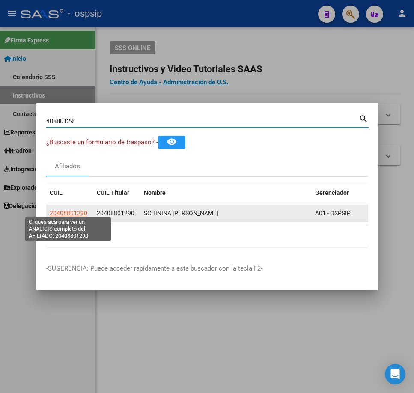
click at [72, 210] on span "20408801290" at bounding box center [69, 213] width 38 height 7
type textarea "20408801290"
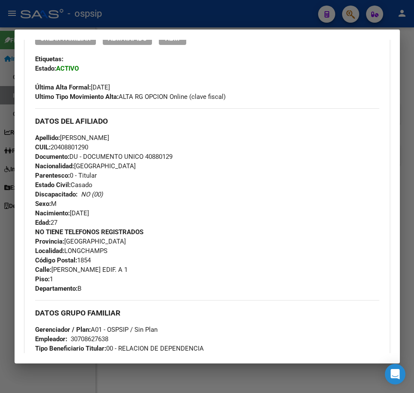
scroll to position [0, 0]
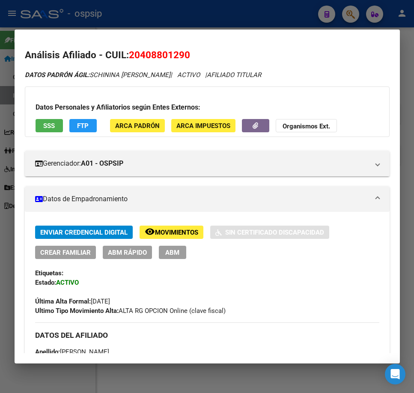
click at [163, 230] on span "Movimientos" at bounding box center [176, 233] width 43 height 8
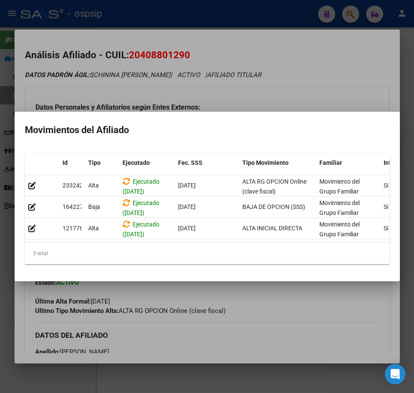
click at [304, 90] on div at bounding box center [207, 196] width 414 height 393
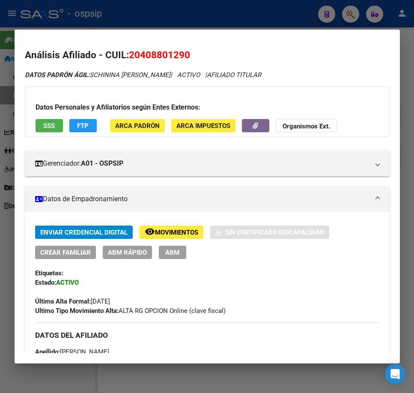
click at [268, 19] on div at bounding box center [207, 196] width 414 height 393
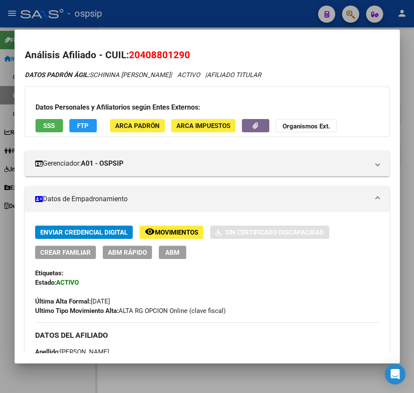
click at [268, 19] on div at bounding box center [207, 196] width 414 height 393
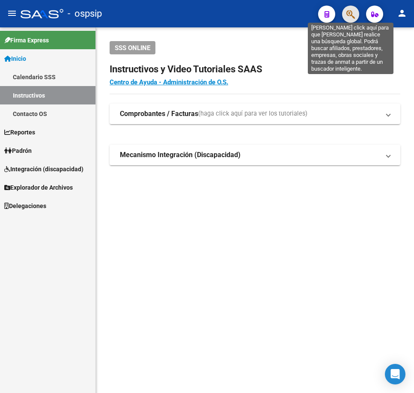
click at [348, 11] on icon "button" at bounding box center [350, 14] width 9 height 10
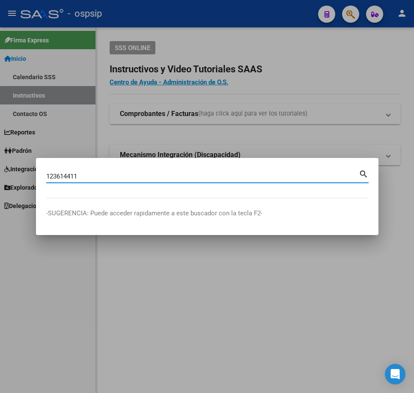
type input "123614411"
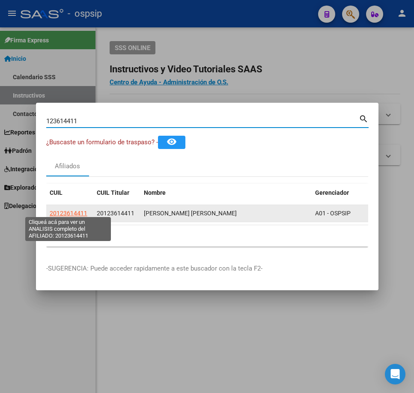
click at [56, 212] on span "20123614411" at bounding box center [69, 213] width 38 height 7
type textarea "20123614411"
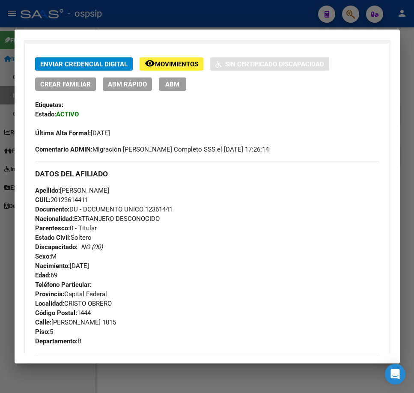
scroll to position [171, 0]
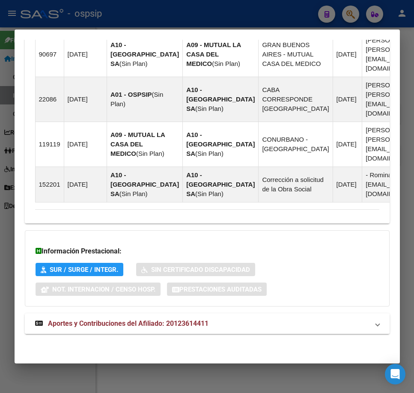
click at [284, 326] on mat-panel-title "Aportes y Contribuciones del Afiliado: 20123614411" at bounding box center [202, 324] width 334 height 10
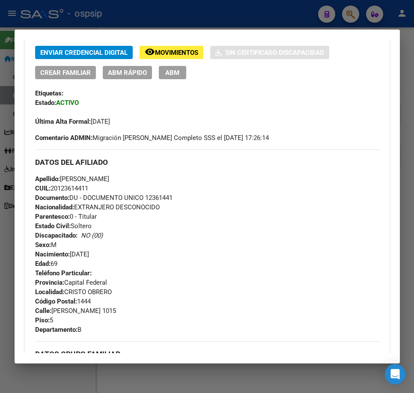
scroll to position [179, 0]
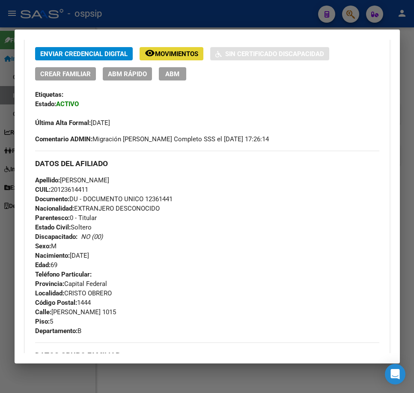
click at [176, 57] on span "Movimientos" at bounding box center [176, 54] width 43 height 8
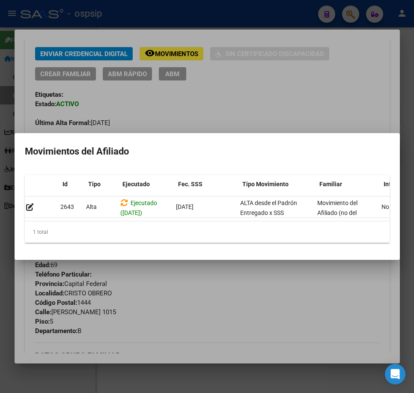
scroll to position [0, 0]
click at [239, 299] on div at bounding box center [207, 196] width 414 height 393
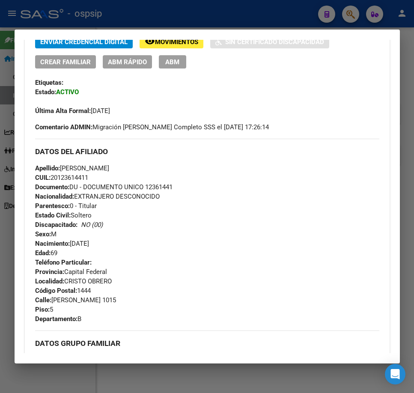
scroll to position [179, 0]
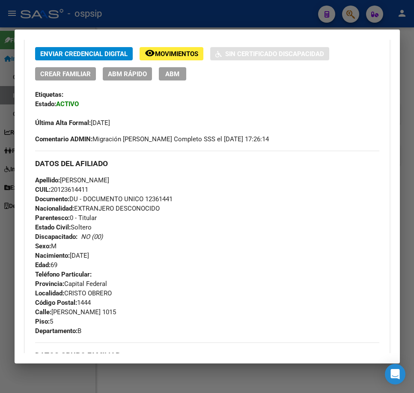
click at [171, 75] on span "ABM" at bounding box center [172, 74] width 14 height 8
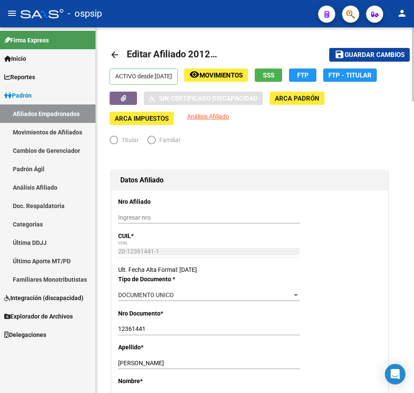
radio input "true"
type input "30-67823954-9"
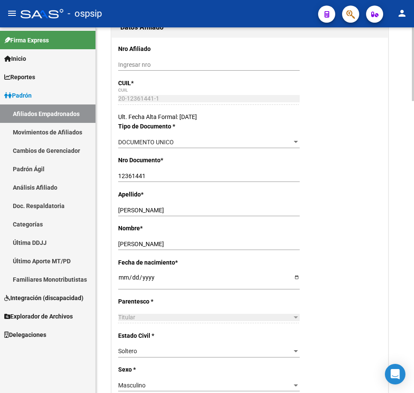
scroll to position [128, 0]
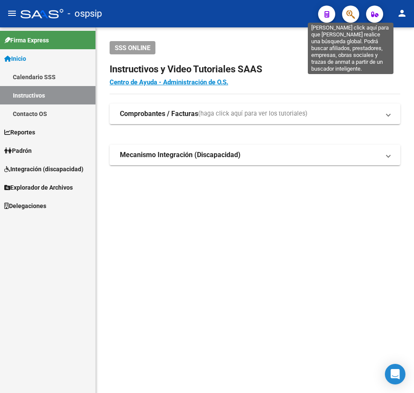
click at [354, 17] on icon "button" at bounding box center [350, 14] width 9 height 10
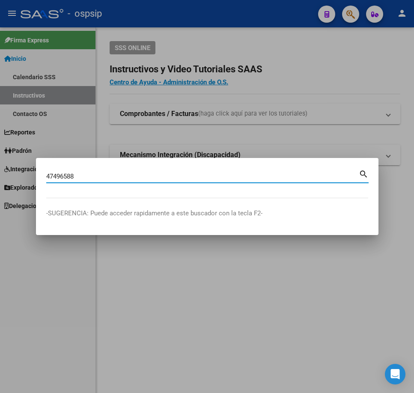
type input "47496588"
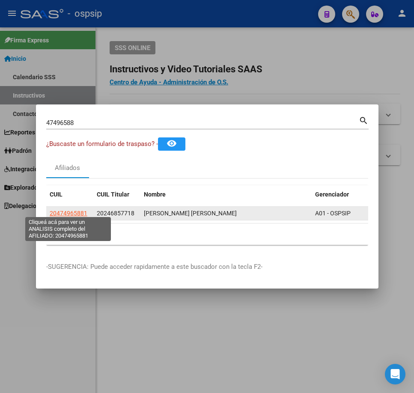
click at [75, 210] on span "20474965881" at bounding box center [69, 213] width 38 height 7
type textarea "20474965881"
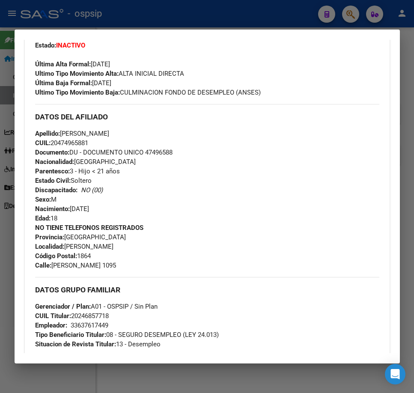
scroll to position [171, 0]
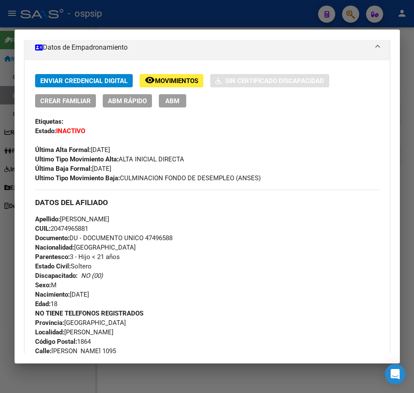
click at [197, 18] on div at bounding box center [207, 196] width 414 height 393
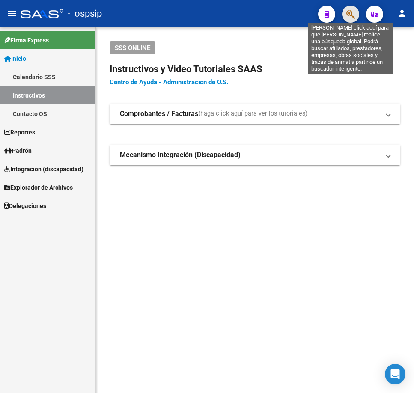
click at [355, 11] on icon "button" at bounding box center [350, 14] width 9 height 10
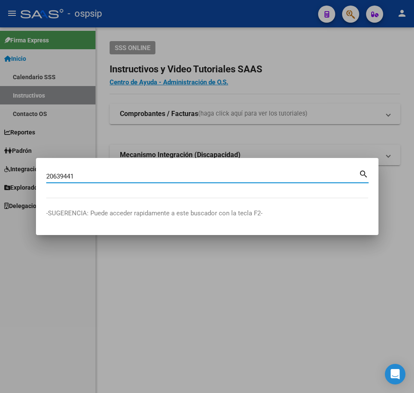
type input "20639441"
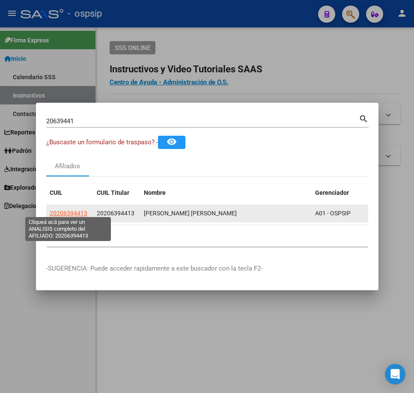
click at [65, 212] on span "20206394413" at bounding box center [69, 213] width 38 height 7
type textarea "20206394413"
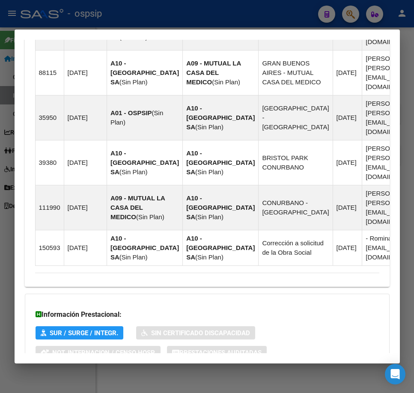
scroll to position [883, 0]
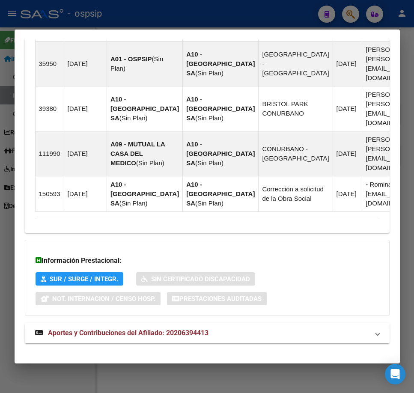
click at [290, 328] on mat-panel-title "Aportes y Contribuciones del Afiliado: 20206394413" at bounding box center [202, 333] width 334 height 10
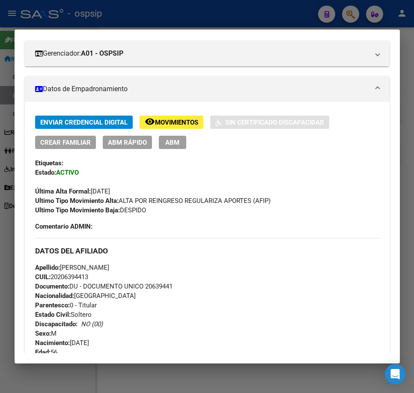
scroll to position [0, 0]
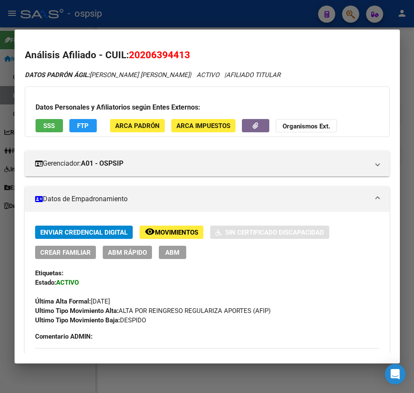
click at [254, 26] on div at bounding box center [207, 196] width 414 height 393
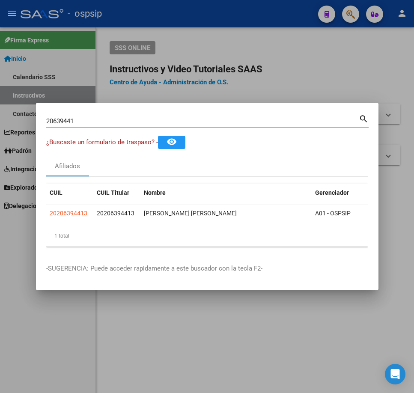
click at [254, 26] on div at bounding box center [207, 196] width 414 height 393
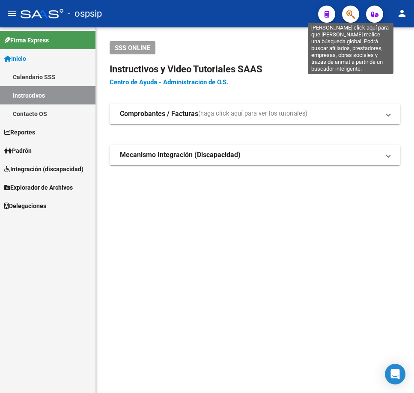
click at [348, 15] on icon "button" at bounding box center [350, 14] width 9 height 10
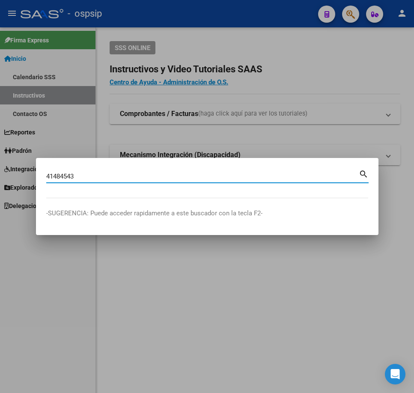
type input "41484543"
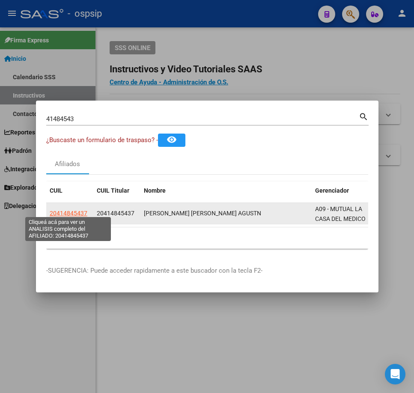
click at [74, 212] on span "20414845437" at bounding box center [69, 213] width 38 height 7
type textarea "20414845437"
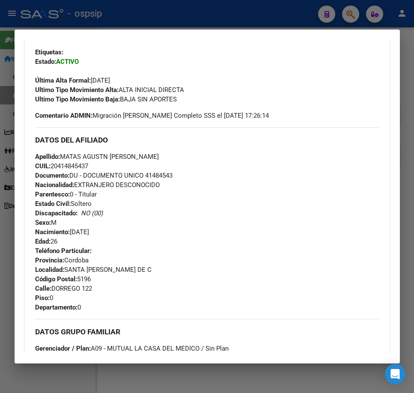
scroll to position [214, 0]
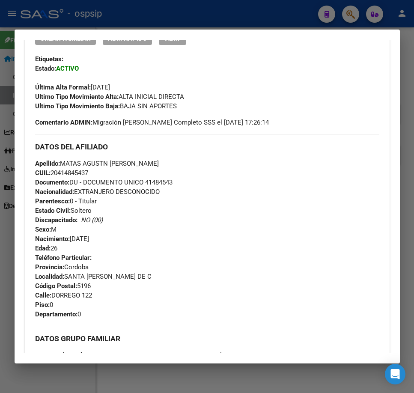
click at [259, 17] on div at bounding box center [207, 196] width 414 height 393
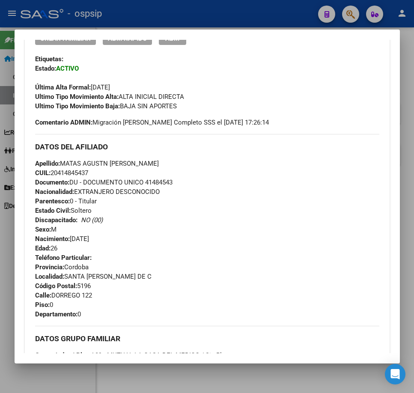
click at [259, 17] on div at bounding box center [207, 196] width 414 height 393
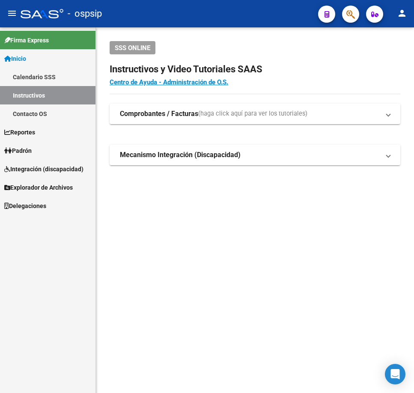
click at [343, 15] on button "button" at bounding box center [350, 14] width 17 height 17
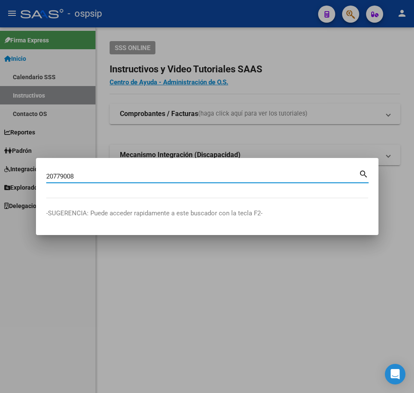
type input "20779008"
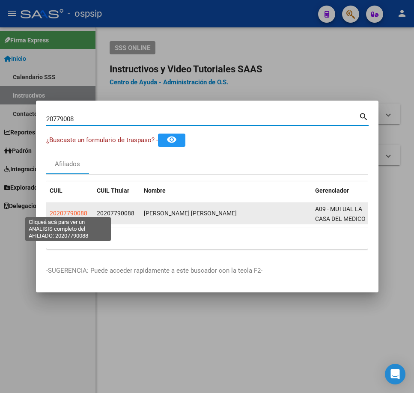
click at [69, 210] on span "20207790088" at bounding box center [69, 213] width 38 height 7
type textarea "20207790088"
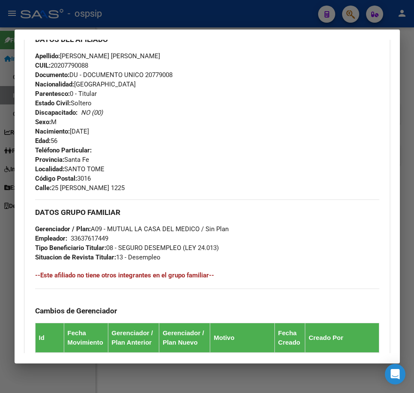
scroll to position [331, 0]
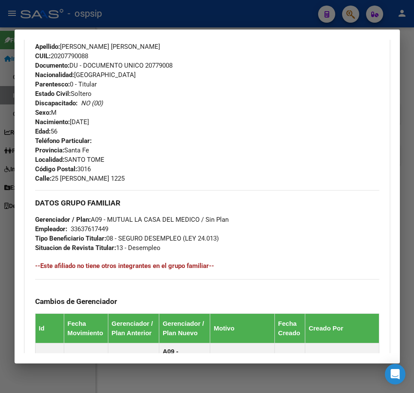
click at [229, 20] on div at bounding box center [207, 196] width 414 height 393
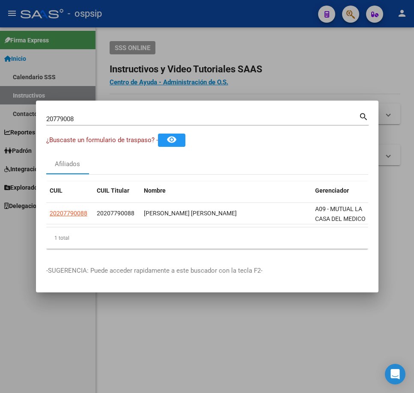
drag, startPoint x: 203, startPoint y: 6, endPoint x: 195, endPoint y: 1, distance: 9.3
click at [202, 6] on div at bounding box center [207, 196] width 414 height 393
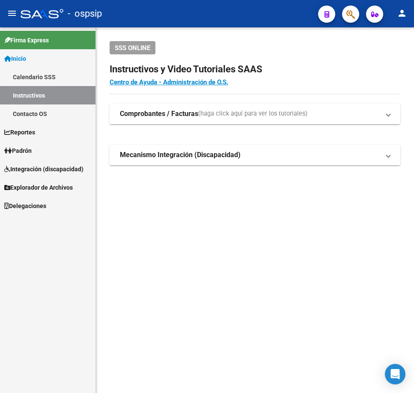
click at [346, 13] on button "button" at bounding box center [350, 14] width 17 height 17
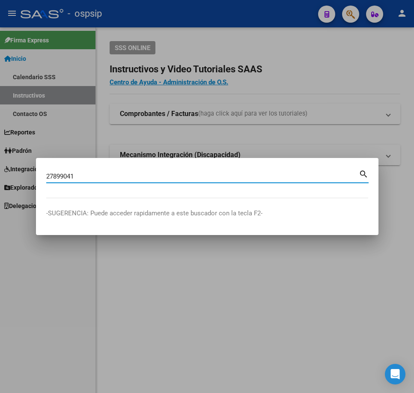
type input "27899041"
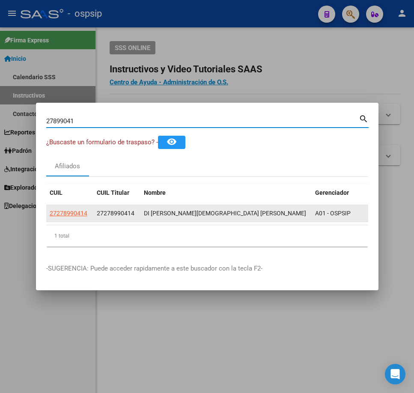
click at [195, 209] on div "DI [PERSON_NAME][DEMOGRAPHIC_DATA] [PERSON_NAME]" at bounding box center [226, 214] width 164 height 10
click at [164, 209] on div "DI [PERSON_NAME][DEMOGRAPHIC_DATA] [PERSON_NAME]" at bounding box center [226, 214] width 164 height 10
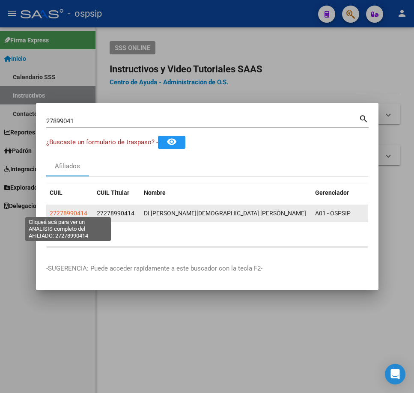
click at [60, 212] on span "27278990414" at bounding box center [69, 213] width 38 height 7
type textarea "27278990414"
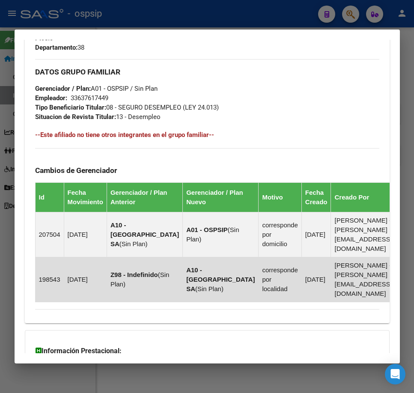
scroll to position [543, 0]
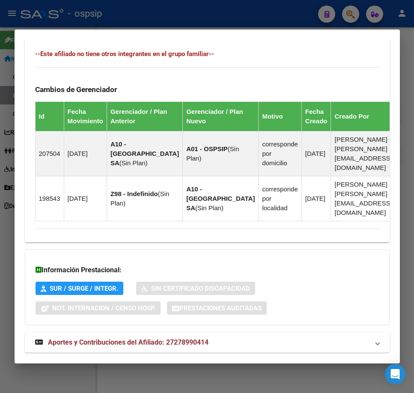
click at [299, 337] on mat-panel-title "Aportes y Contribuciones del Afiliado: 27278990414" at bounding box center [202, 342] width 334 height 10
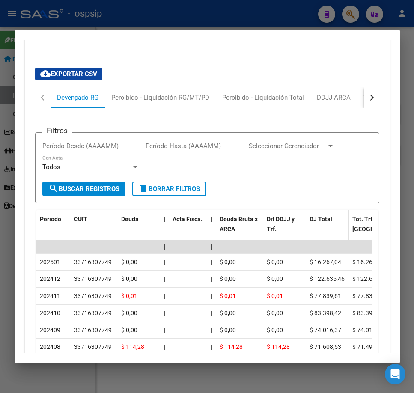
scroll to position [725, 0]
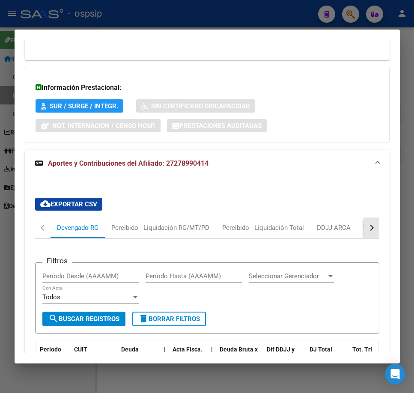
click at [367, 225] on div "button" at bounding box center [370, 228] width 6 height 6
click at [349, 218] on mat-tab-header "Devengado RG Percibido - Liquidación RG/MT/PD Percibido - Liquidación Total DDJ…" at bounding box center [207, 228] width 344 height 21
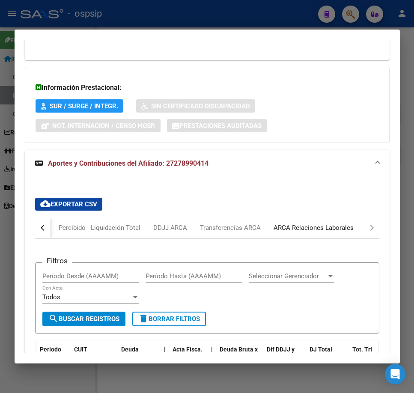
click at [345, 223] on div "ARCA Relaciones Laborales" at bounding box center [314, 227] width 80 height 9
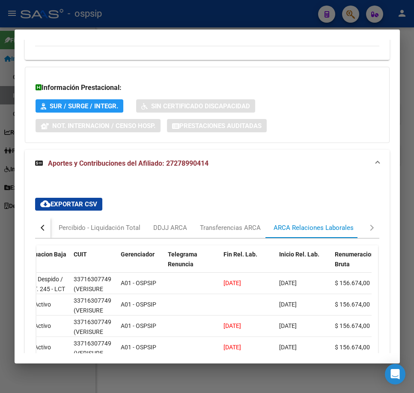
scroll to position [0, 80]
